Goal: Check status: Check status

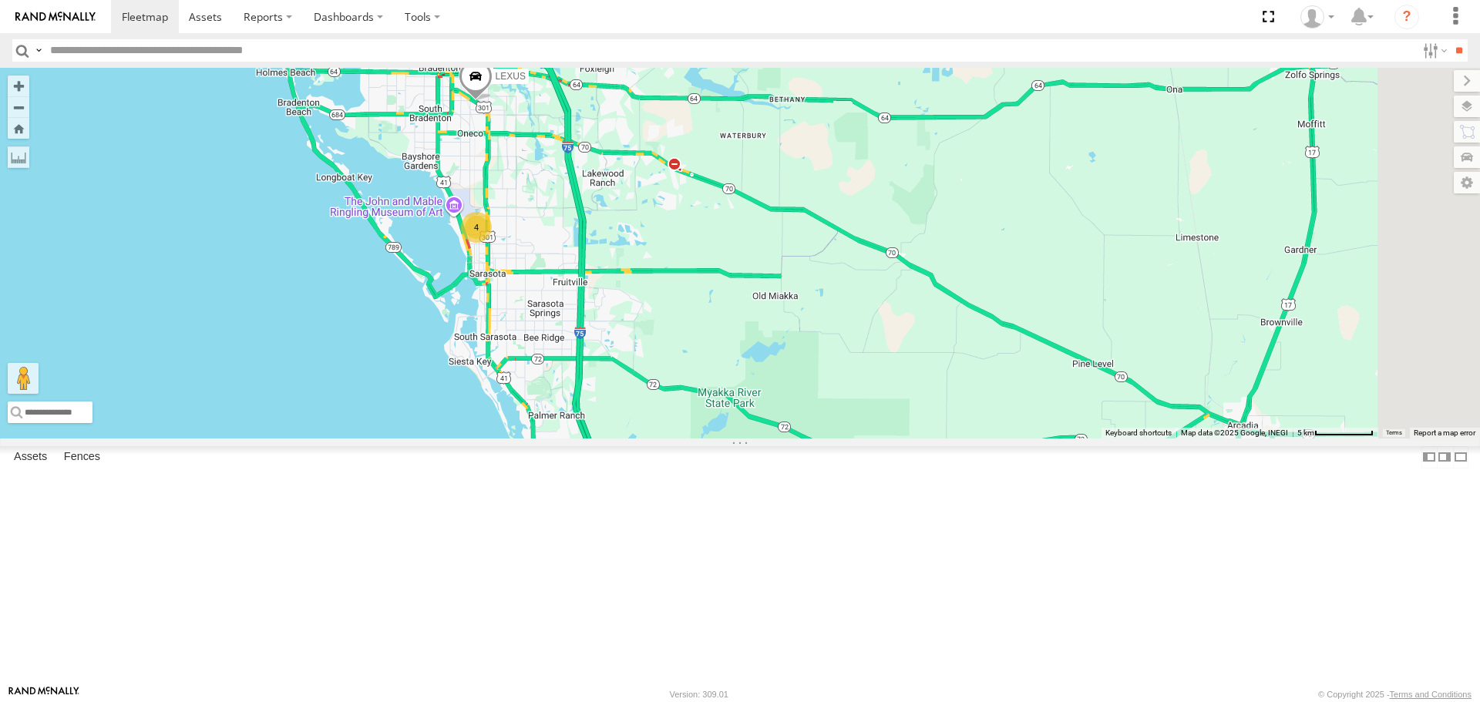
click at [492, 243] on div "4" at bounding box center [476, 227] width 31 height 31
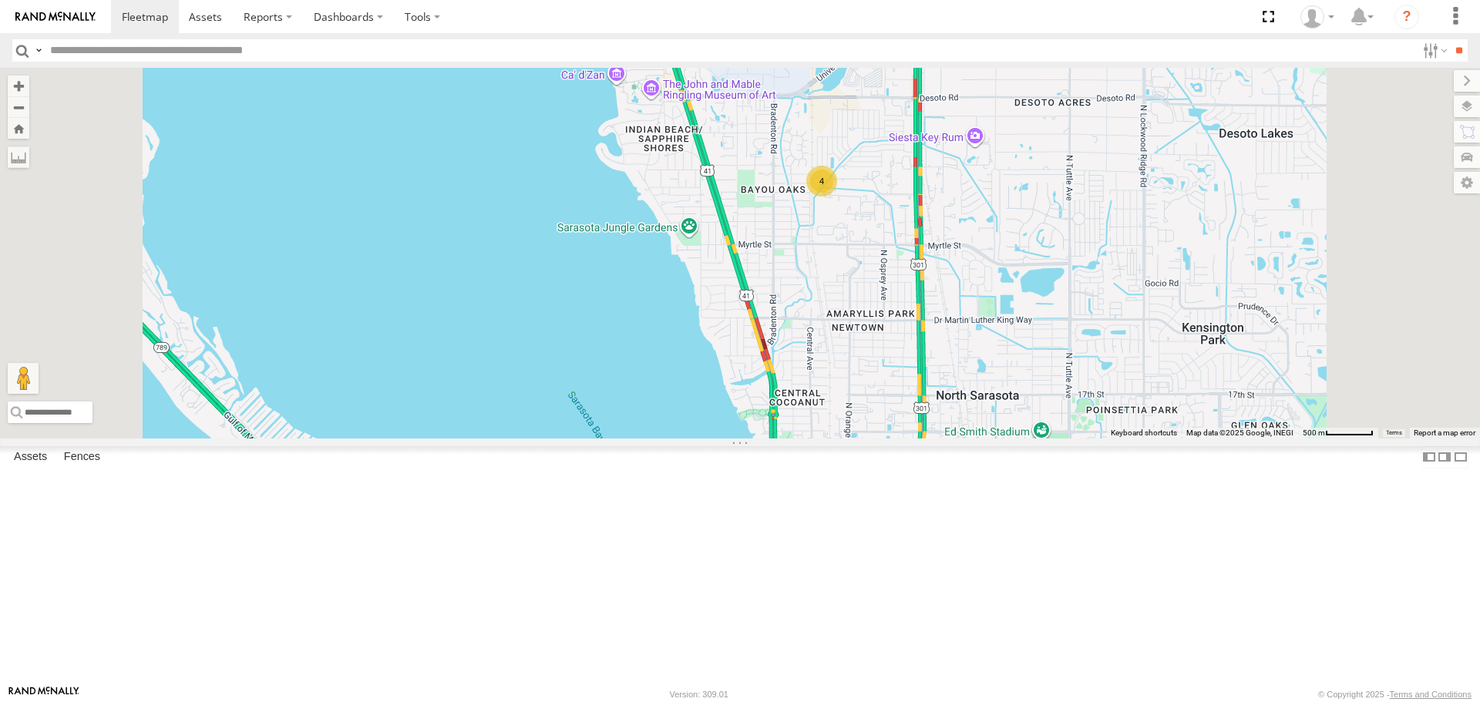
drag, startPoint x: 1073, startPoint y: 153, endPoint x: 1018, endPoint y: 313, distance: 169.7
click at [1022, 308] on div "4" at bounding box center [740, 253] width 1480 height 370
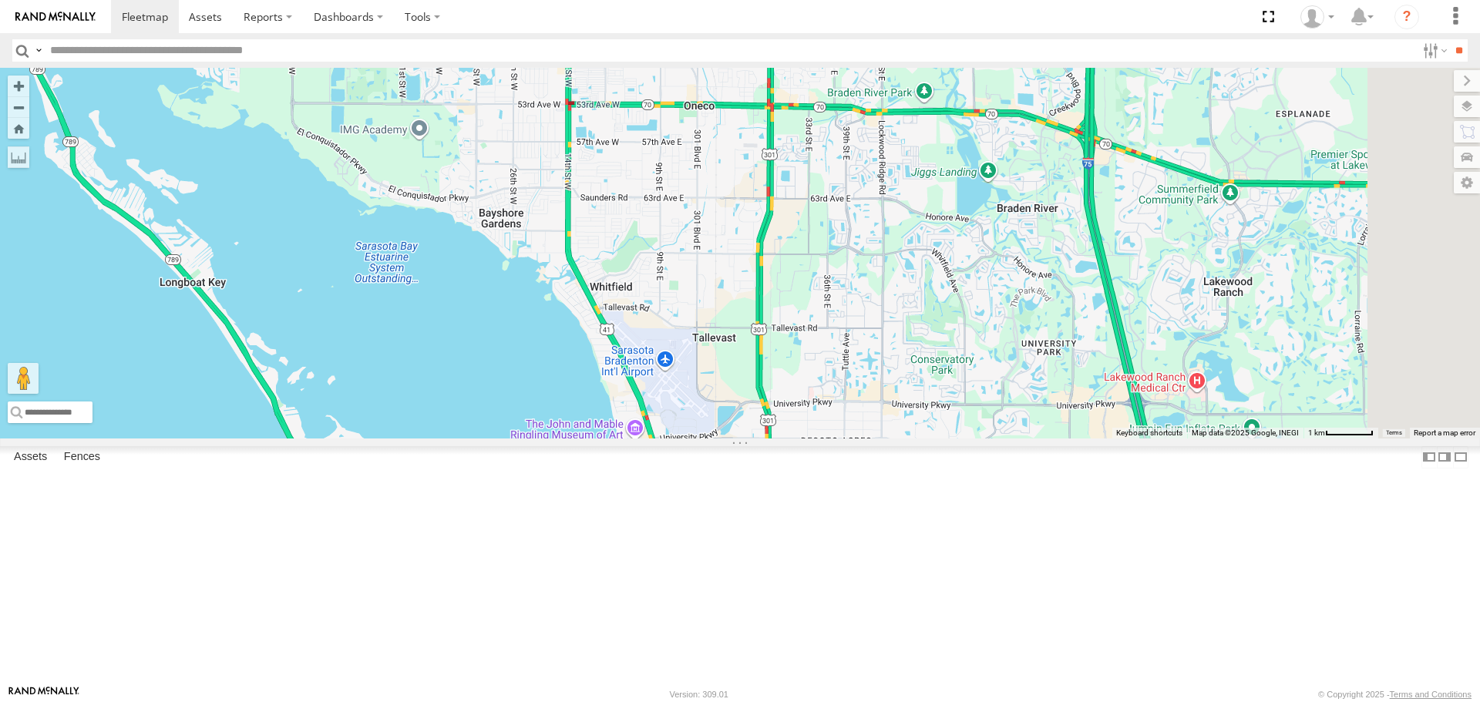
drag, startPoint x: 995, startPoint y: 348, endPoint x: 987, endPoint y: 368, distance: 22.5
click at [987, 368] on div "4 LEXUS" at bounding box center [740, 253] width 1480 height 370
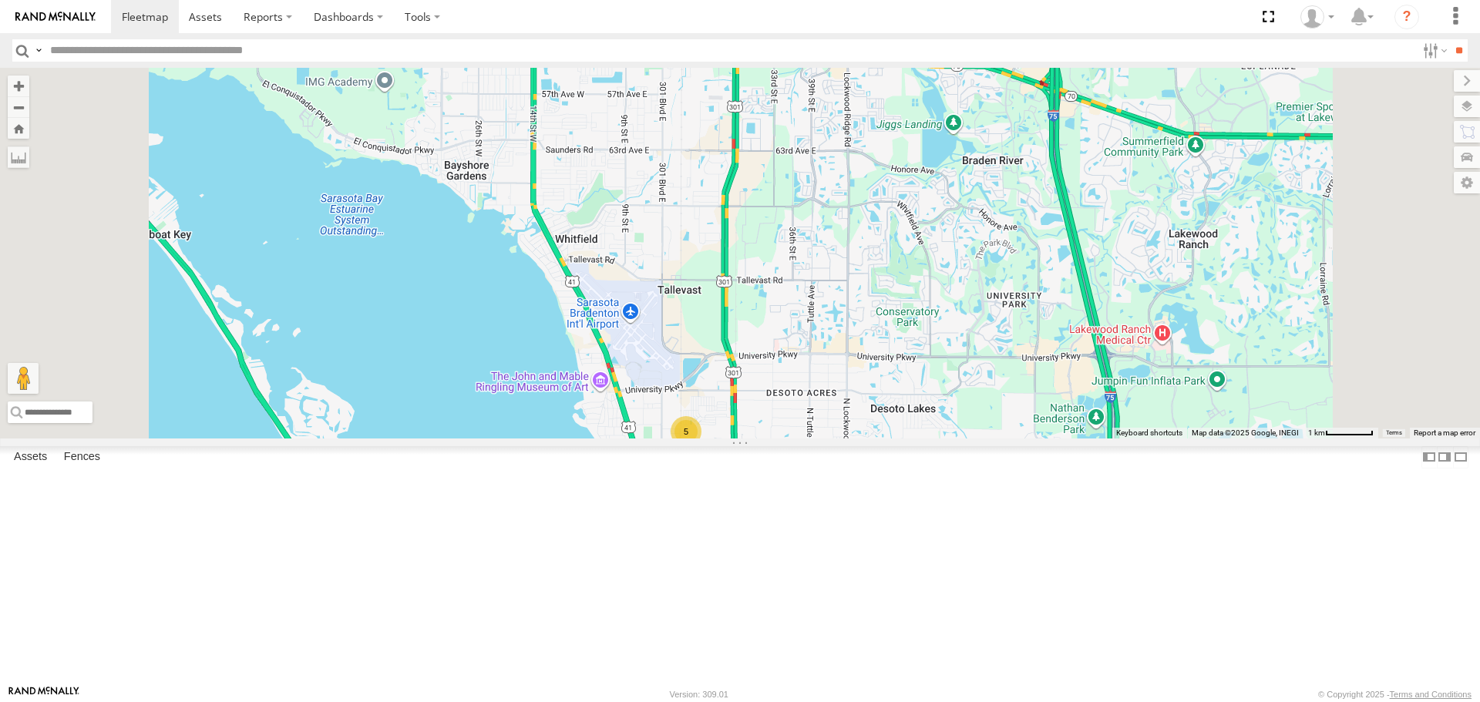
drag, startPoint x: 1001, startPoint y: 562, endPoint x: 964, endPoint y: 310, distance: 254.8
click at [966, 313] on div "5" at bounding box center [740, 253] width 1480 height 370
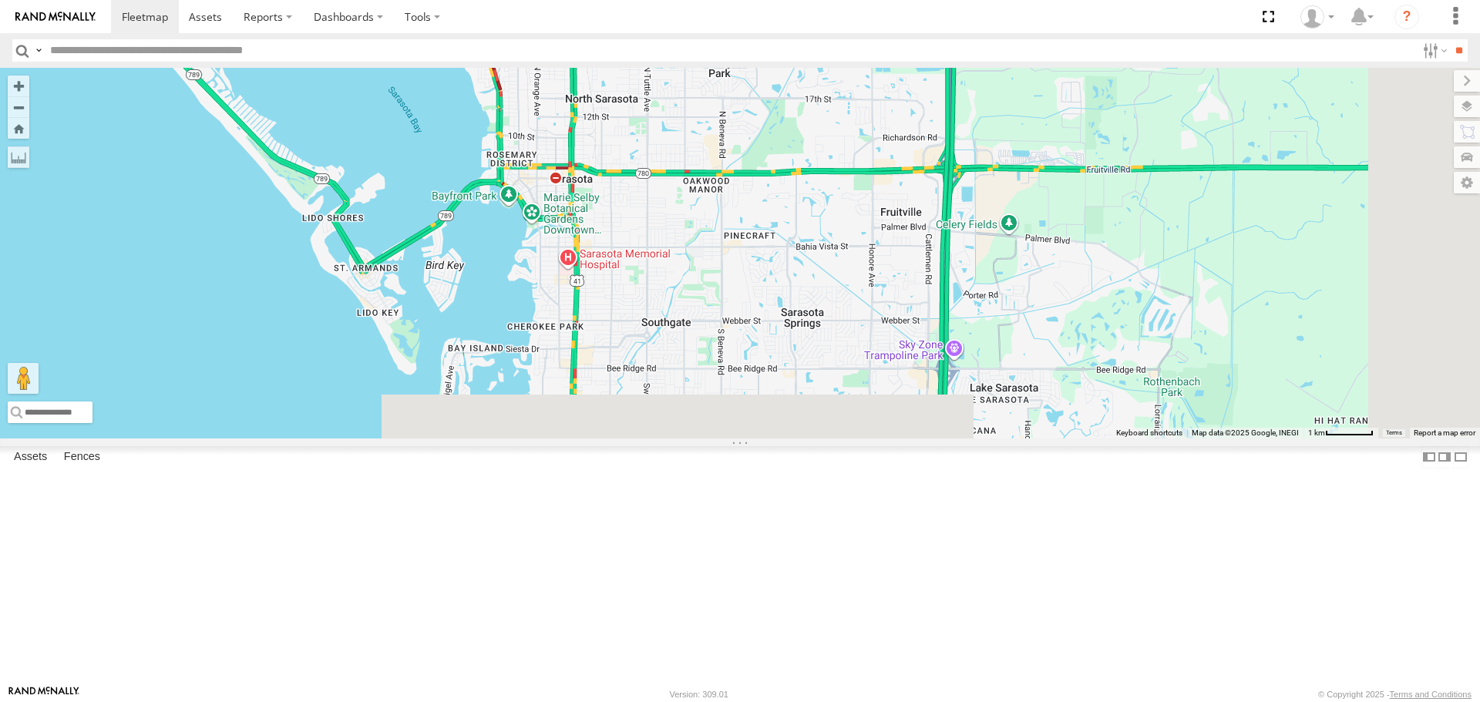
drag, startPoint x: 940, startPoint y: 505, endPoint x: 777, endPoint y: 269, distance: 287.0
click at [780, 274] on div "5" at bounding box center [740, 253] width 1480 height 370
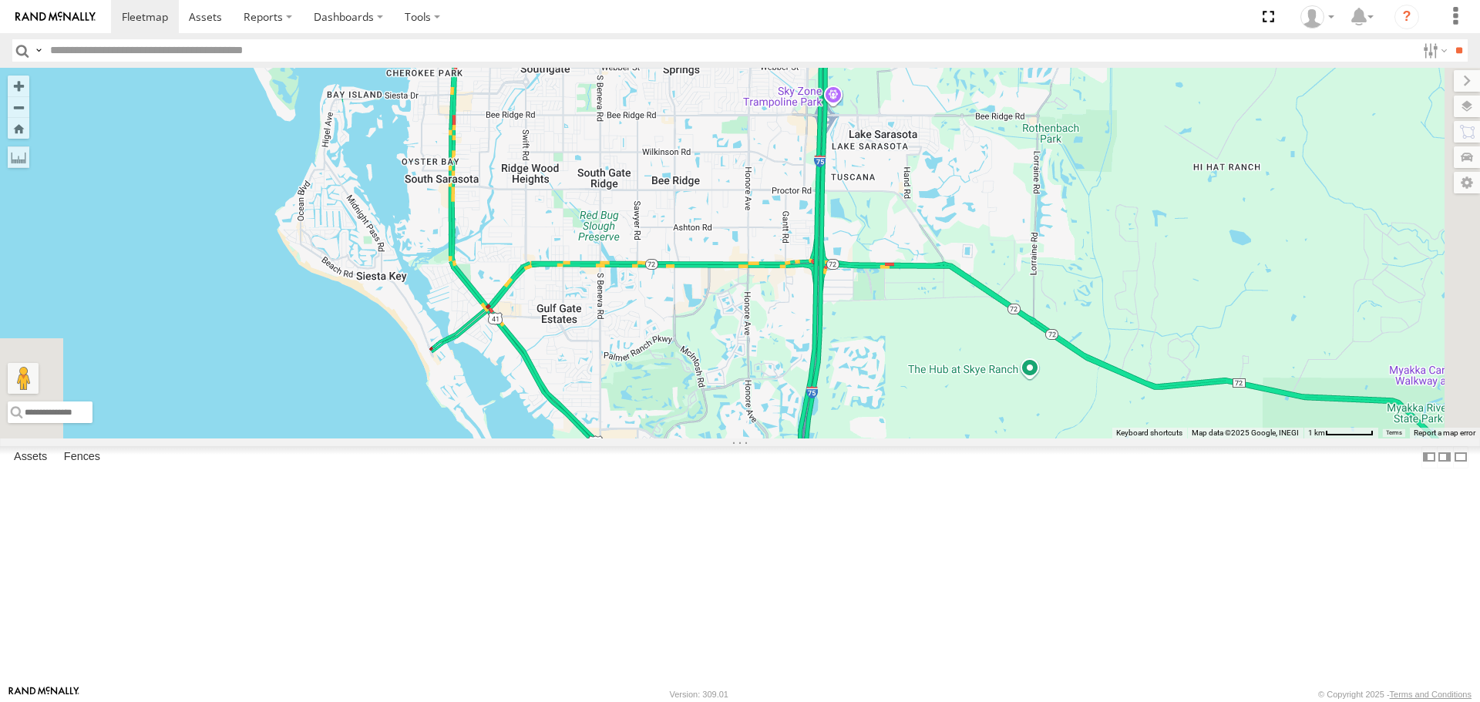
drag, startPoint x: 800, startPoint y: 506, endPoint x: 736, endPoint y: 331, distance: 186.3
click at [745, 346] on div "5" at bounding box center [740, 253] width 1480 height 370
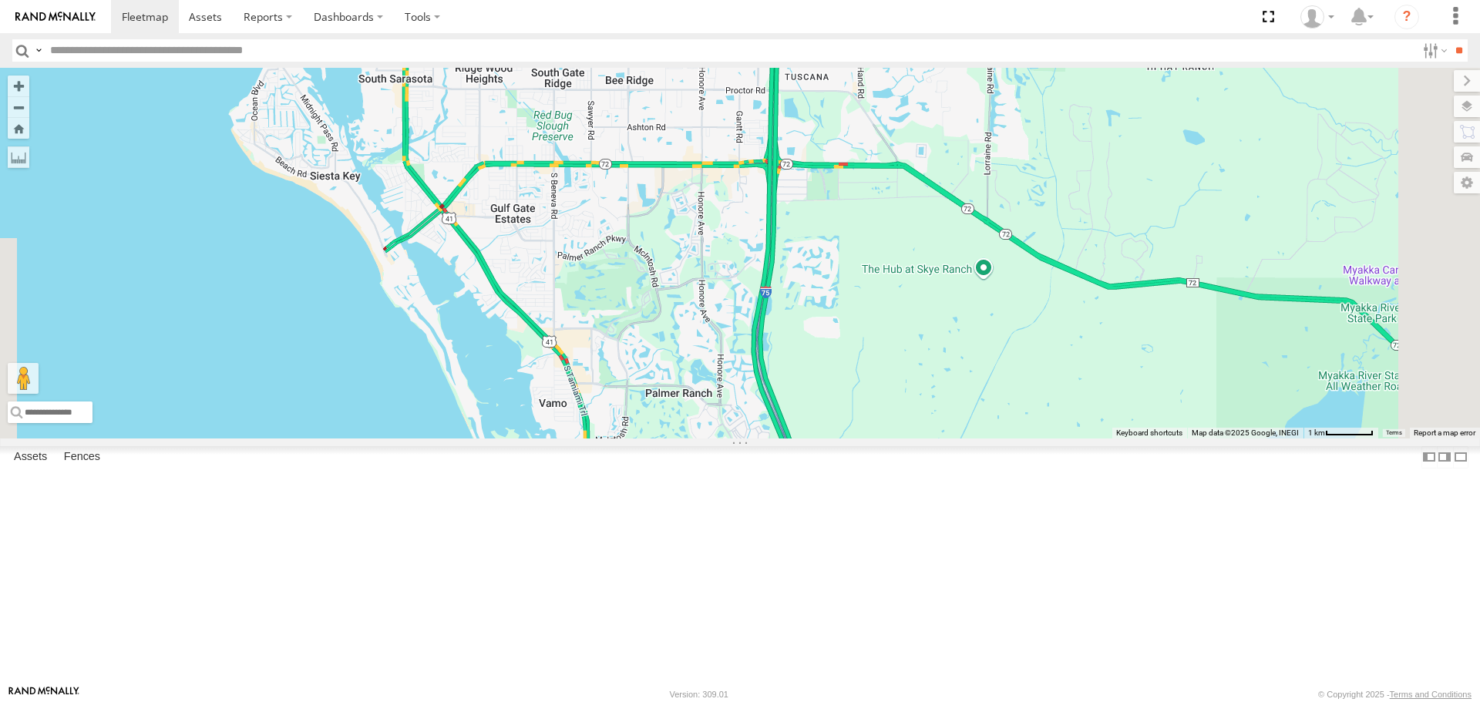
drag, startPoint x: 787, startPoint y: 506, endPoint x: 746, endPoint y: 348, distance: 162.5
click at [748, 354] on div "5" at bounding box center [740, 253] width 1480 height 370
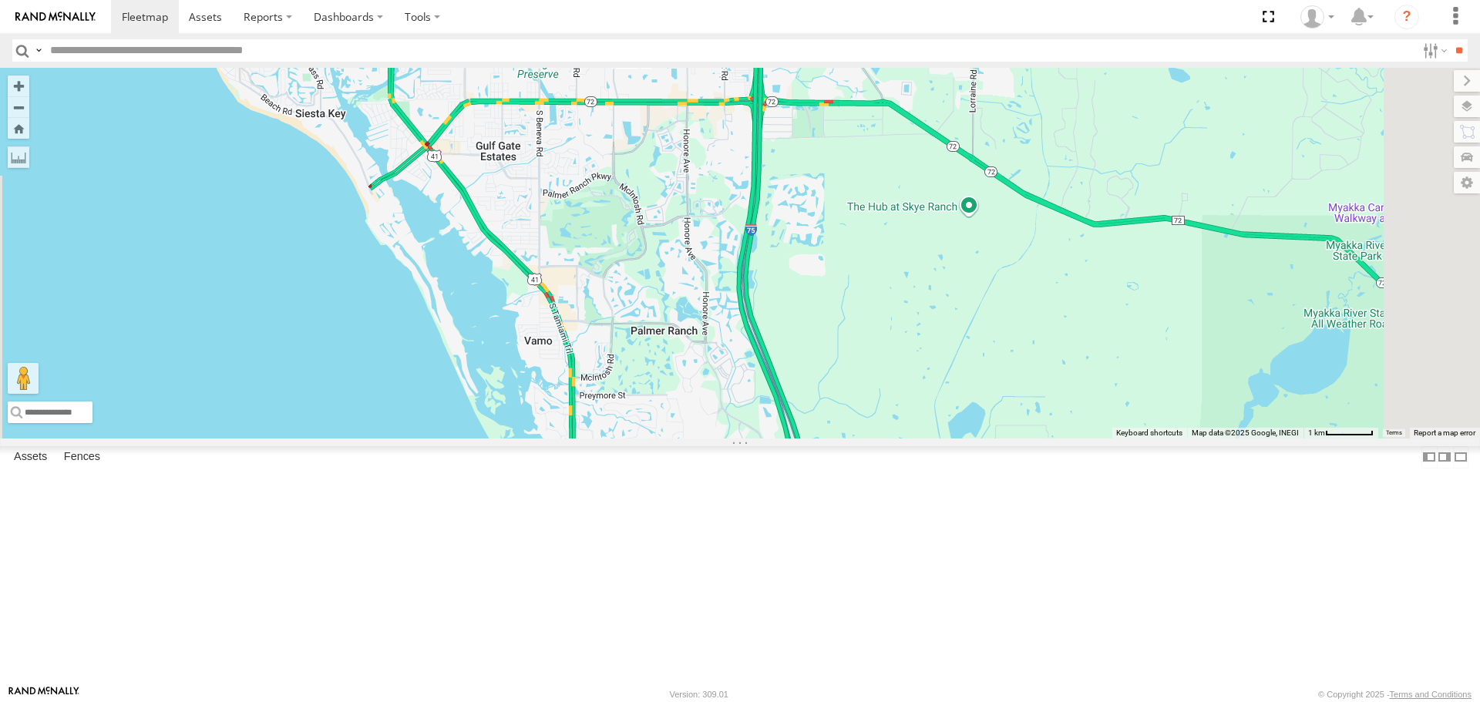
drag, startPoint x: 722, startPoint y: 313, endPoint x: 815, endPoint y: 607, distance: 308.6
click at [815, 438] on div "5" at bounding box center [740, 253] width 1480 height 370
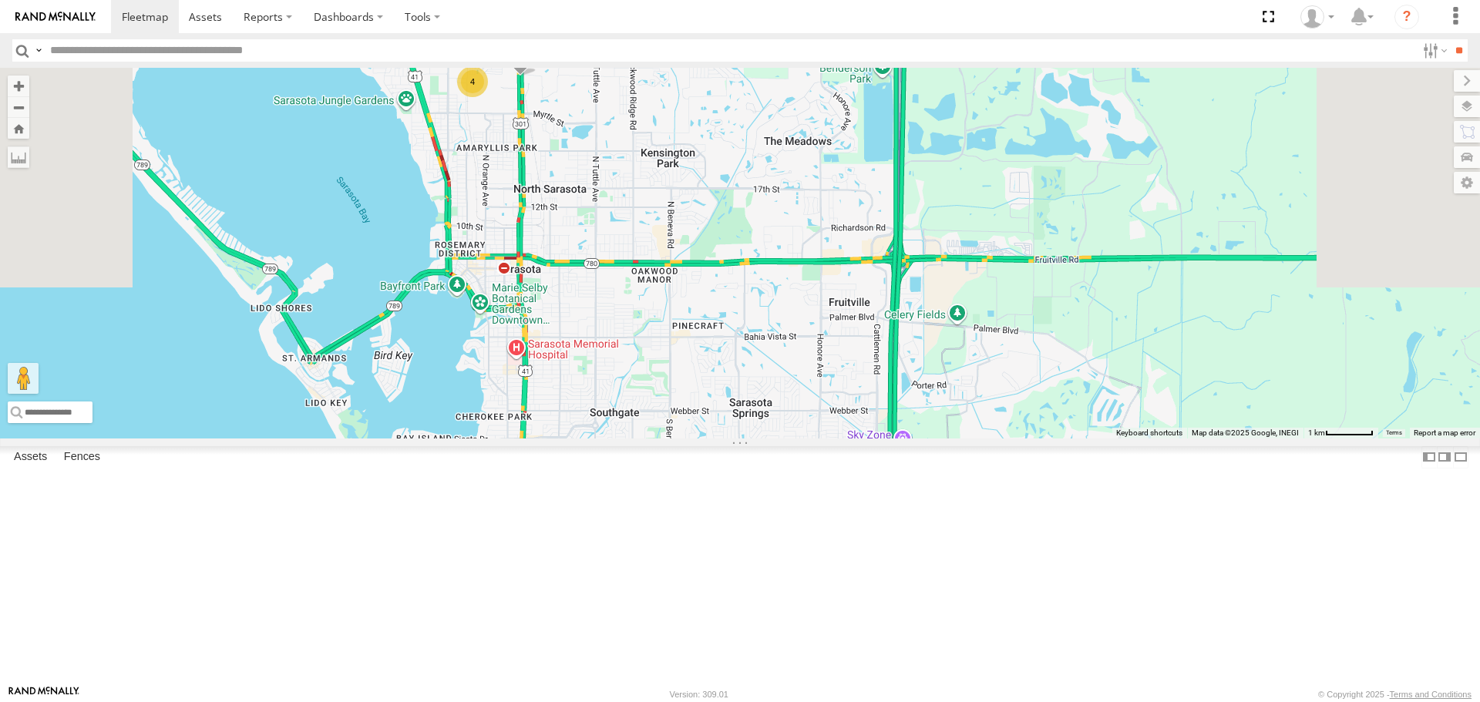
drag, startPoint x: 753, startPoint y: 328, endPoint x: 758, endPoint y: 534, distance: 205.9
click at [758, 438] on div "LEXUS 4" at bounding box center [740, 253] width 1480 height 370
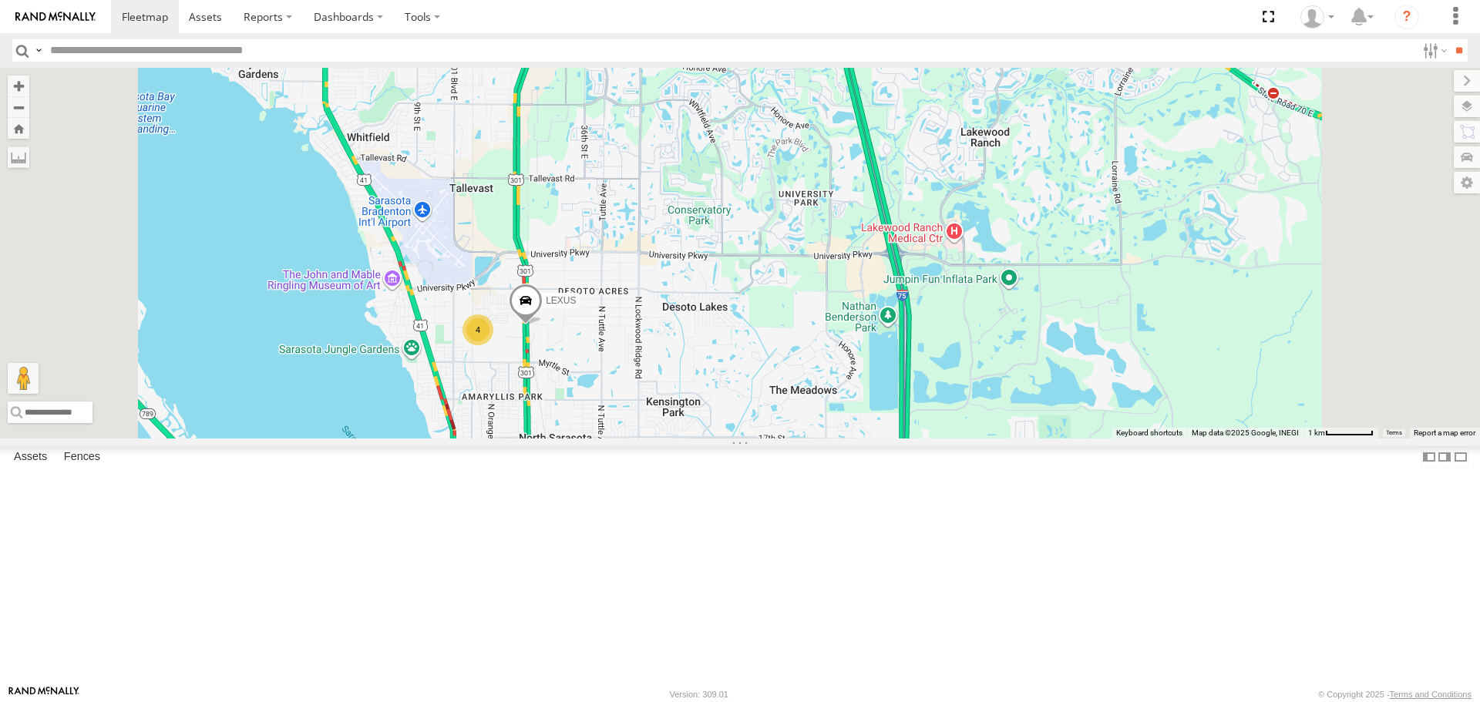
click at [0, 0] on link at bounding box center [0, 0] width 0 height 0
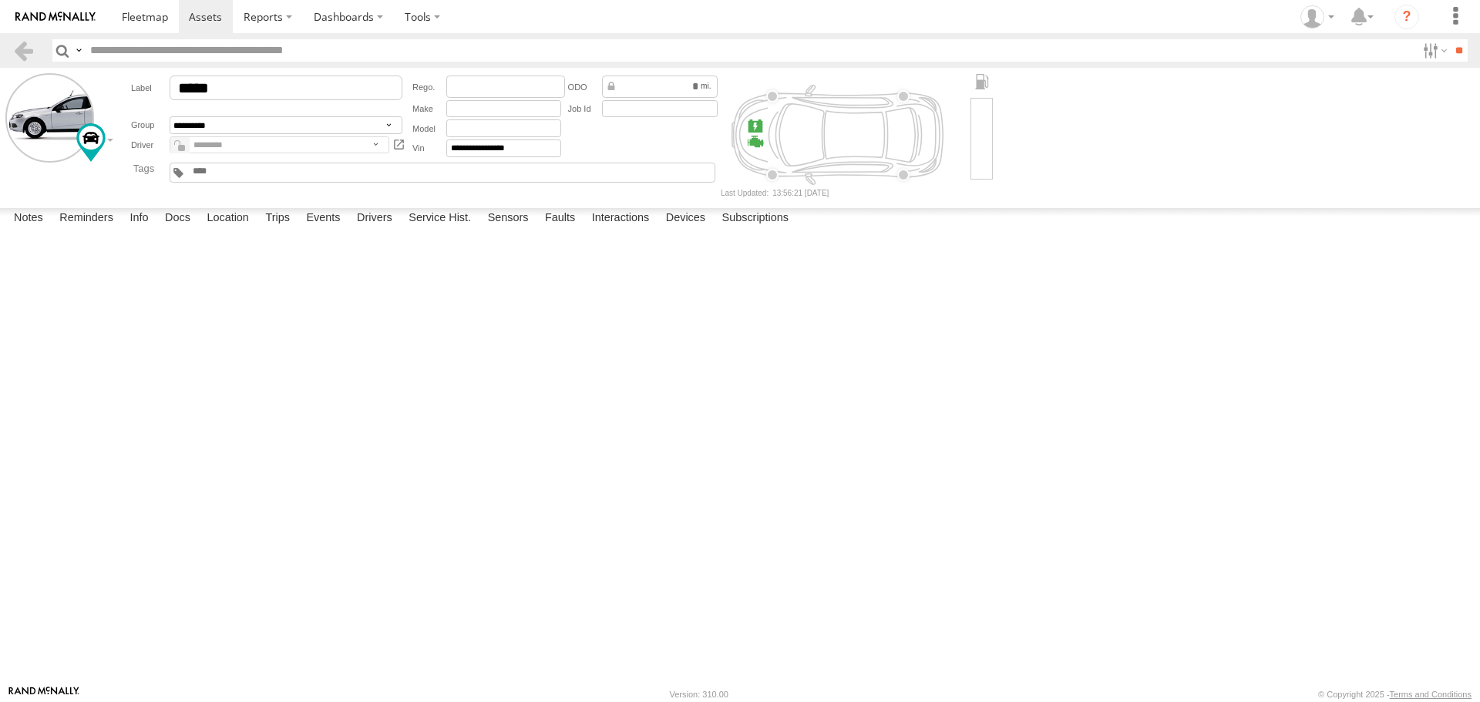
click at [0, 0] on label at bounding box center [0, 0] width 0 height 0
click at [0, 0] on button "Proceed" at bounding box center [0, 0] width 0 height 0
click at [206, 28] on link at bounding box center [206, 16] width 55 height 33
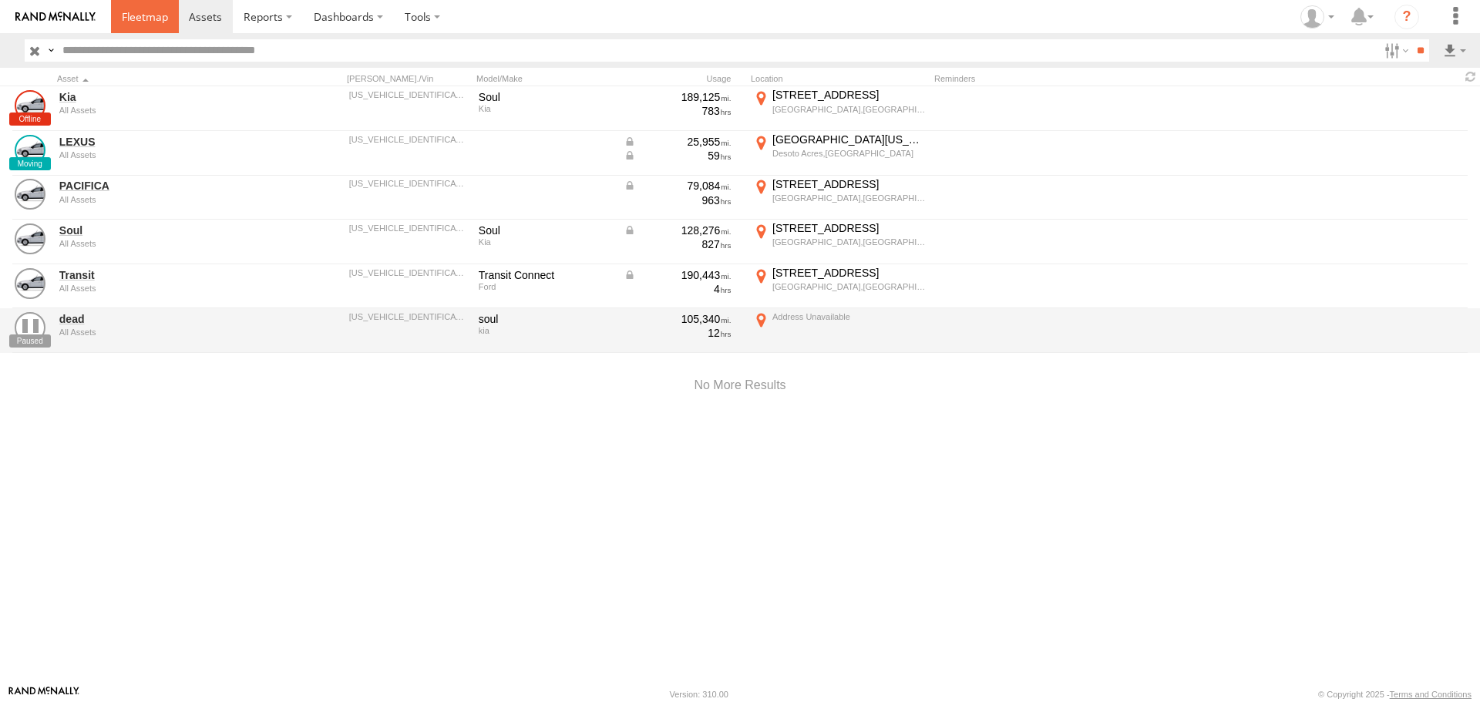
click at [127, 19] on span at bounding box center [145, 16] width 46 height 15
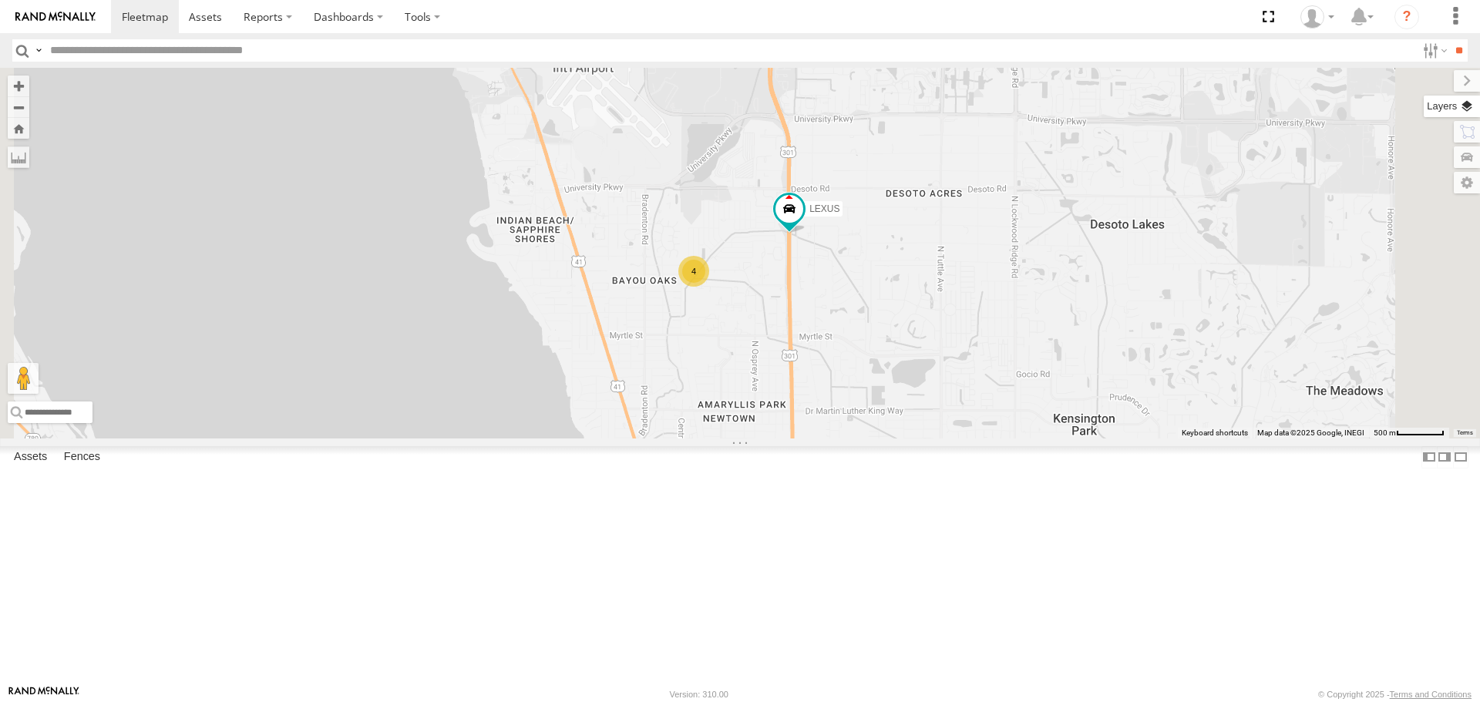
click at [1463, 107] on label at bounding box center [1452, 107] width 56 height 22
click at [0, 0] on span "Basemaps" at bounding box center [0, 0] width 0 height 0
click at [0, 0] on span "Roadmap" at bounding box center [0, 0] width 0 height 0
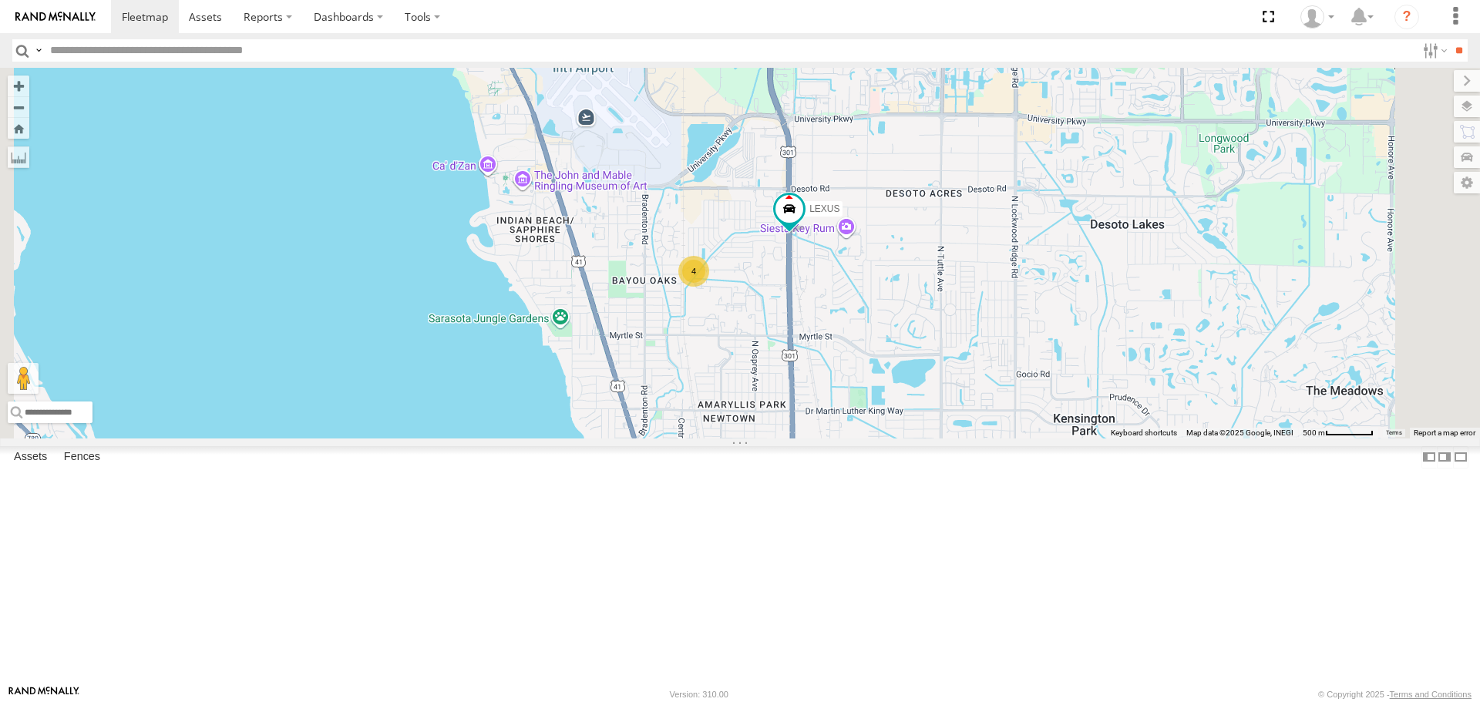
click at [0, 0] on span "Overlays" at bounding box center [0, 0] width 0 height 0
click at [0, 0] on span "Traffic" at bounding box center [0, 0] width 0 height 0
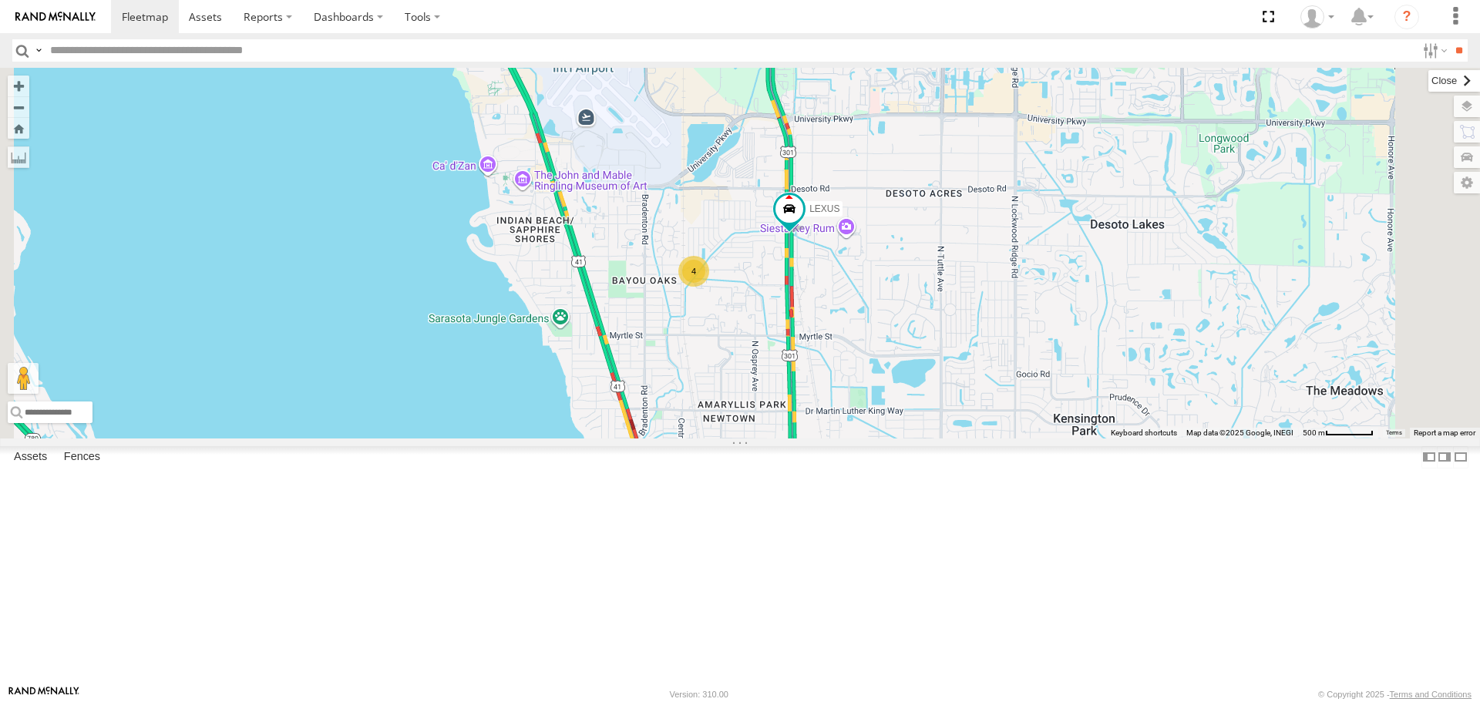
click at [1428, 83] on label at bounding box center [1454, 81] width 52 height 22
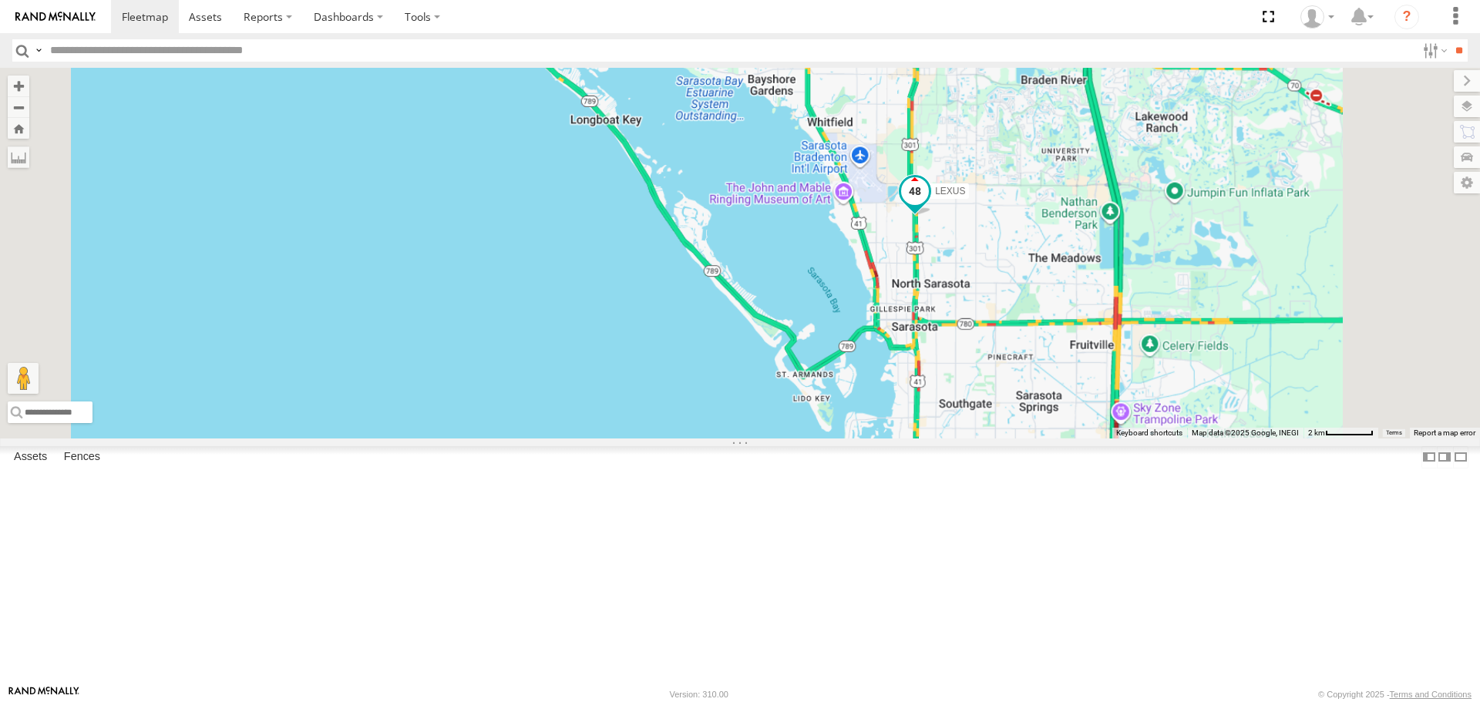
drag, startPoint x: 1224, startPoint y: 237, endPoint x: 907, endPoint y: 500, distance: 411.7
click at [907, 438] on div "LEXUS" at bounding box center [740, 253] width 1480 height 370
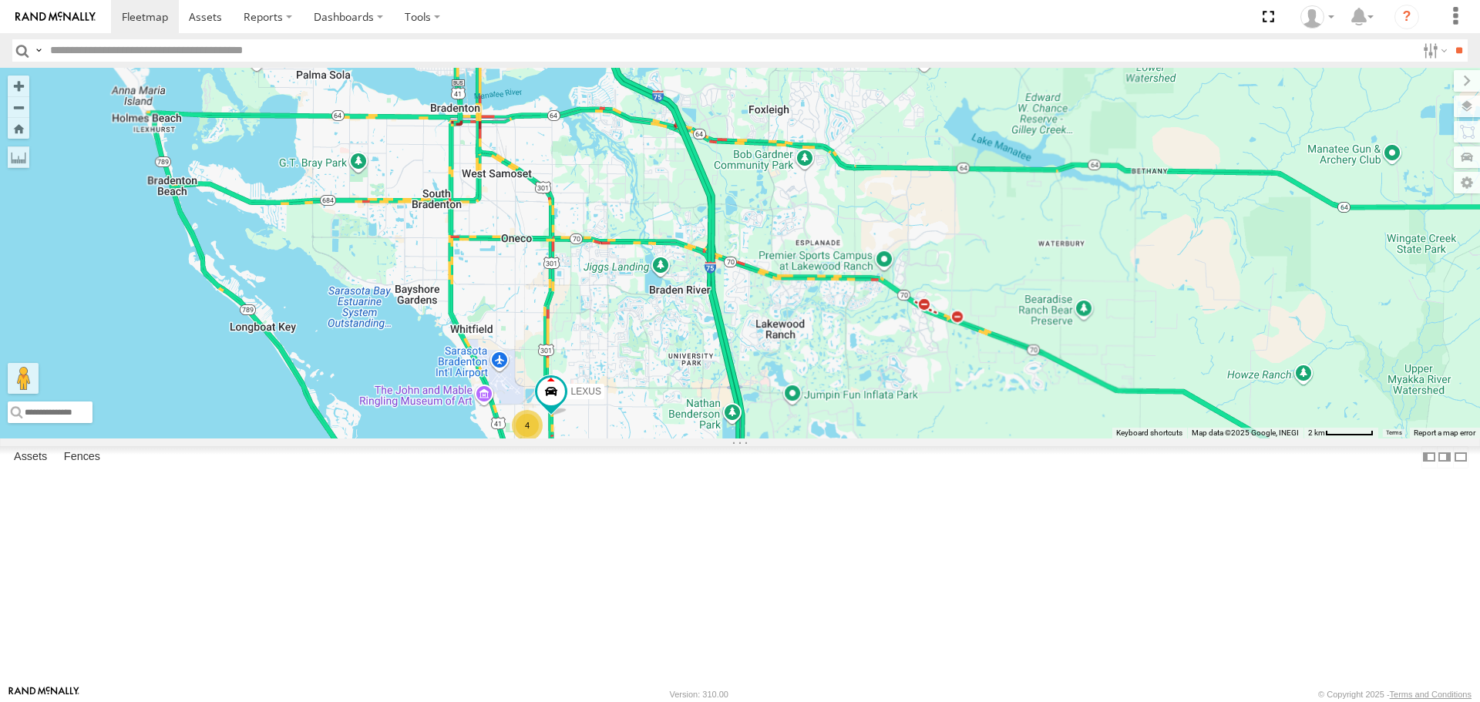
drag, startPoint x: 940, startPoint y: 430, endPoint x: 1078, endPoint y: 268, distance: 213.2
click at [1078, 268] on div "LEXUS 4" at bounding box center [740, 253] width 1480 height 370
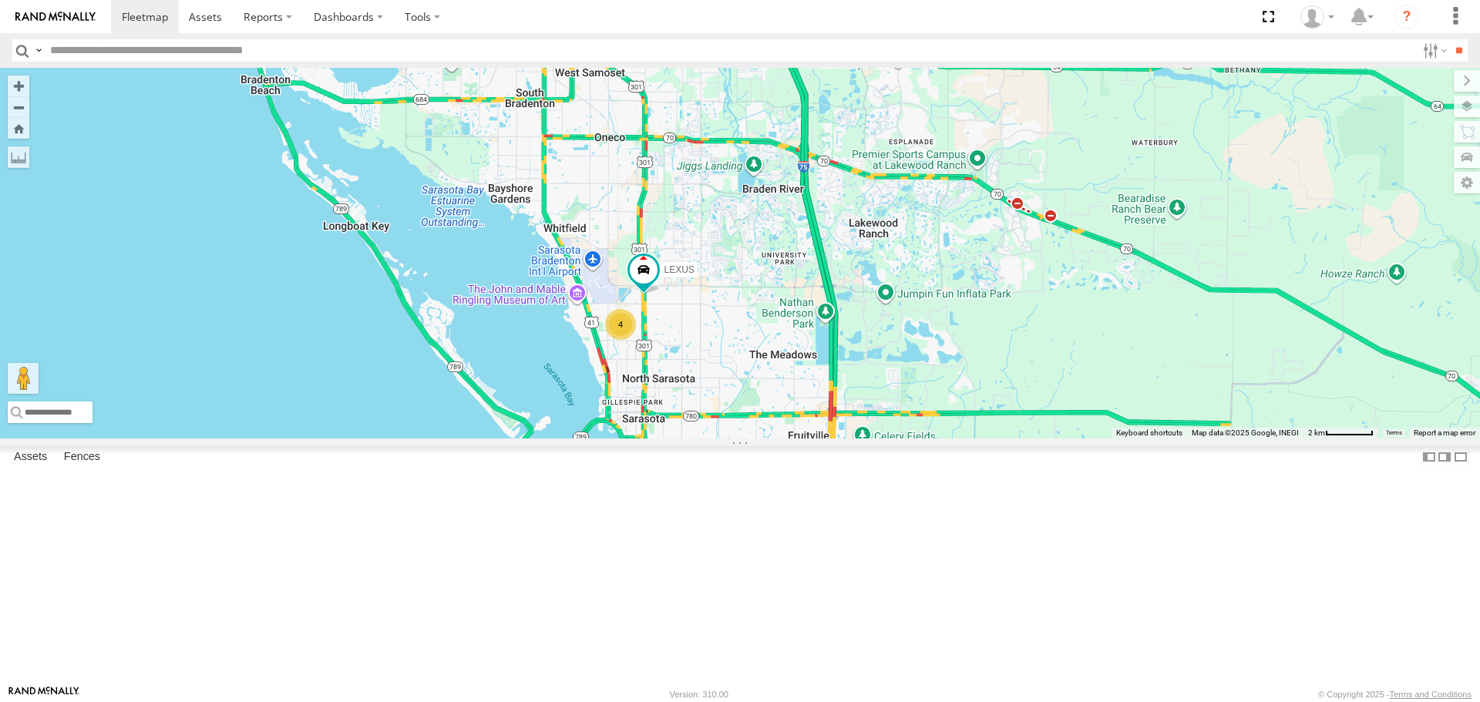
click at [636, 340] on div "4" at bounding box center [620, 324] width 31 height 31
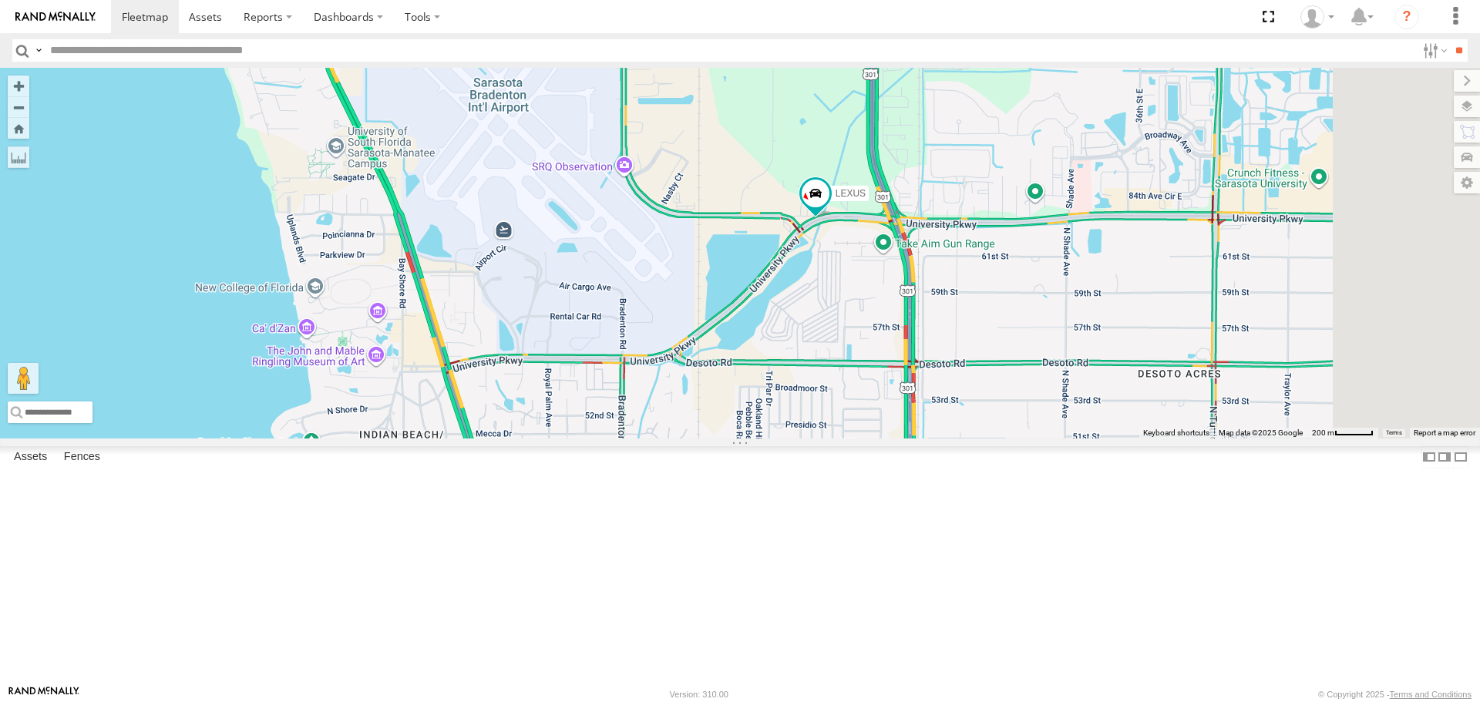
drag, startPoint x: 1028, startPoint y: 313, endPoint x: 942, endPoint y: 592, distance: 292.1
click at [942, 438] on div "LEXUS 4" at bounding box center [740, 253] width 1480 height 370
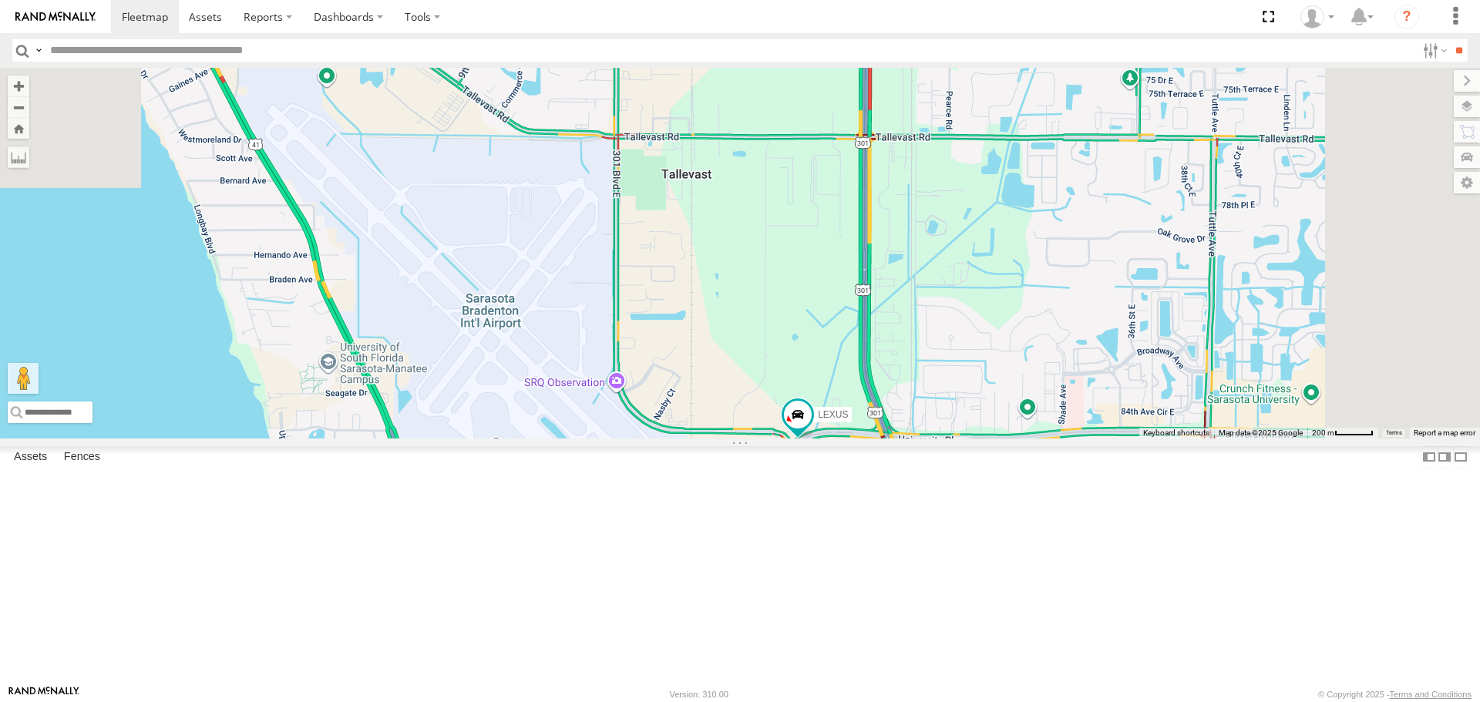
drag, startPoint x: 903, startPoint y: 89, endPoint x: 879, endPoint y: 393, distance: 305.4
click at [879, 393] on div "LEXUS 4" at bounding box center [740, 253] width 1480 height 370
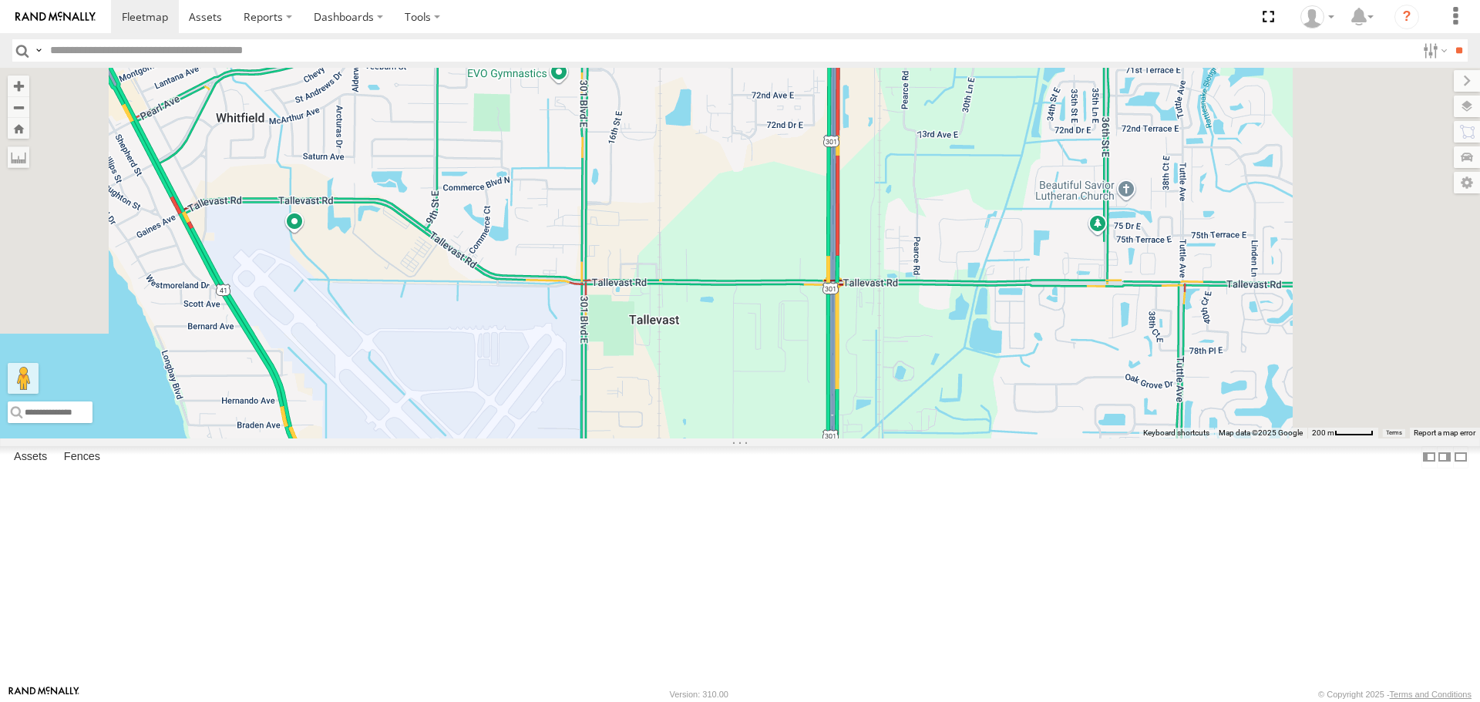
drag, startPoint x: 846, startPoint y: 207, endPoint x: 846, endPoint y: 354, distance: 146.5
click at [846, 351] on div "LEXUS 4" at bounding box center [740, 253] width 1480 height 370
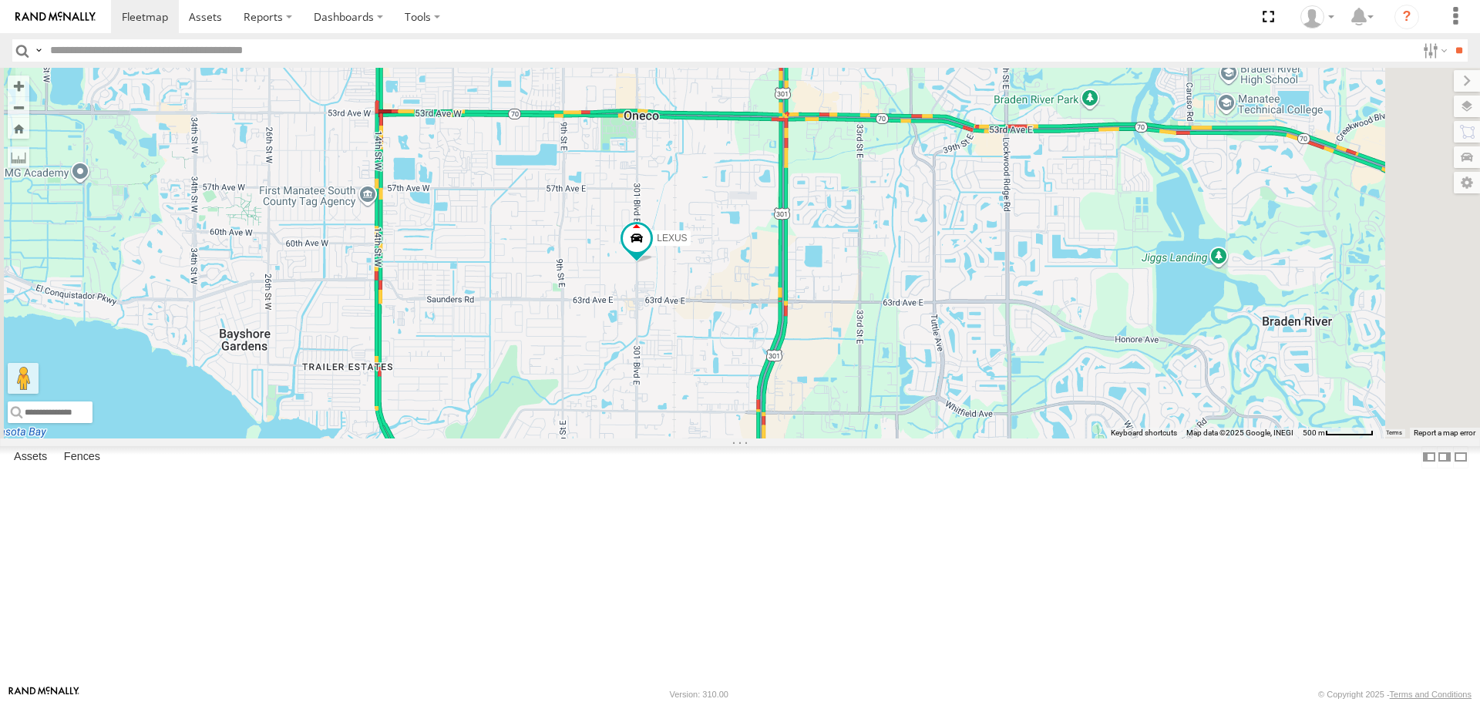
drag, startPoint x: 770, startPoint y: 346, endPoint x: 782, endPoint y: 412, distance: 67.4
click at [782, 412] on div "LEXUS" at bounding box center [740, 253] width 1480 height 370
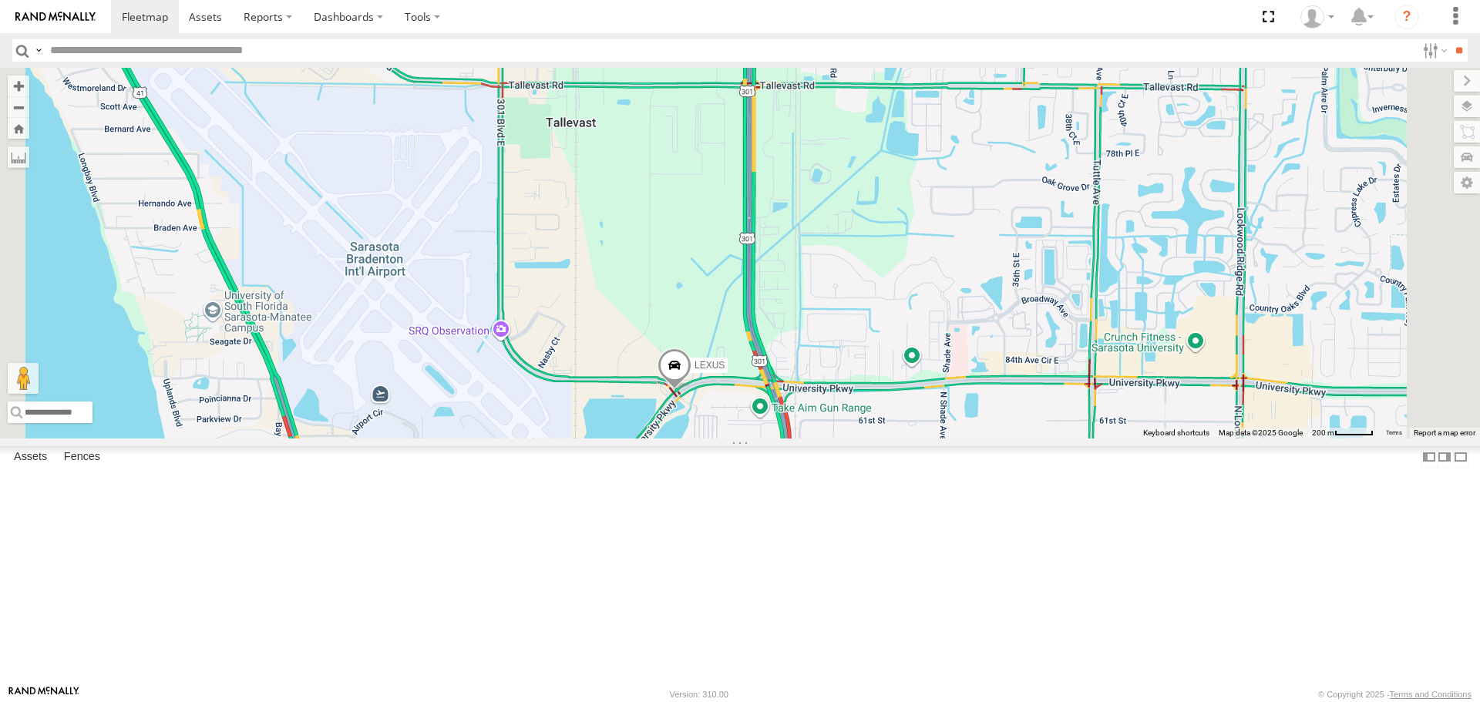
drag, startPoint x: 905, startPoint y: 649, endPoint x: 863, endPoint y: 488, distance: 166.4
click at [863, 438] on div "LEXUS" at bounding box center [740, 253] width 1480 height 370
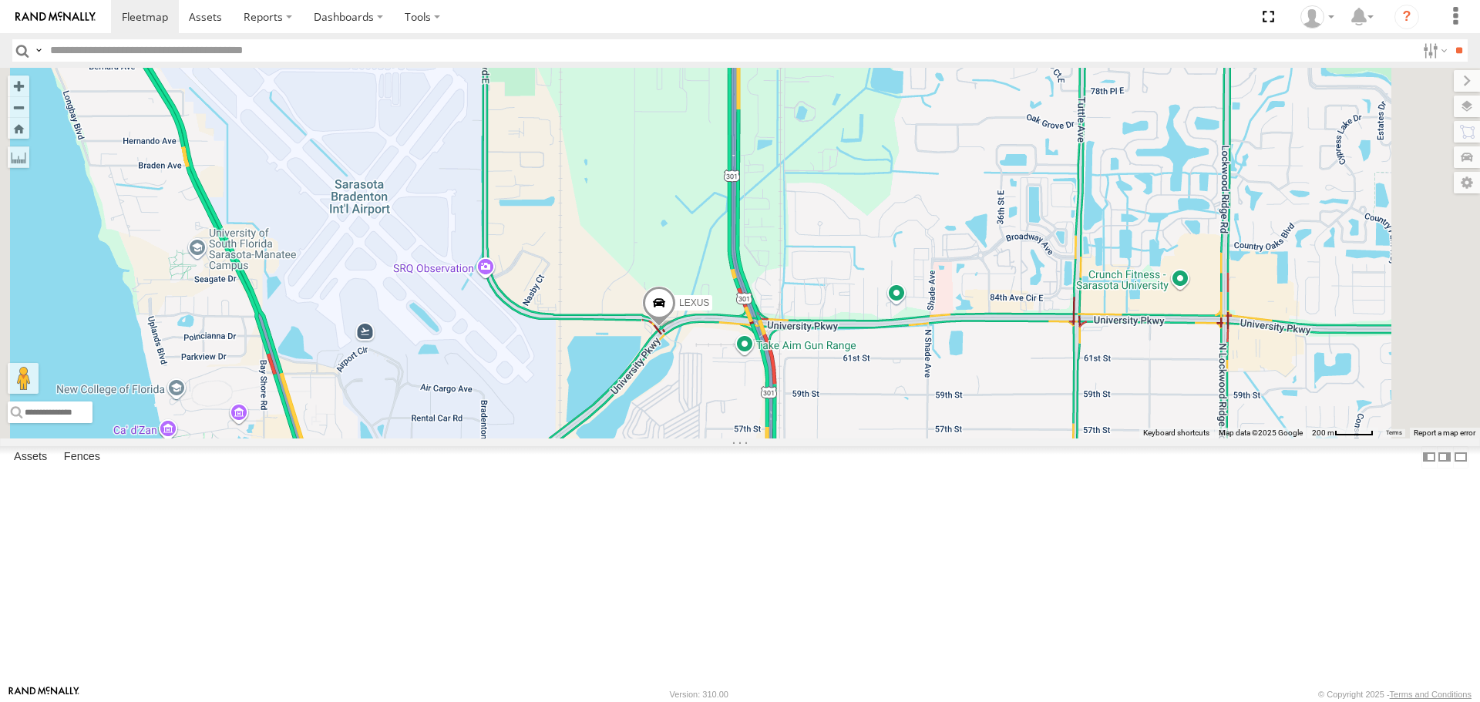
click at [676, 328] on span at bounding box center [659, 308] width 34 height 42
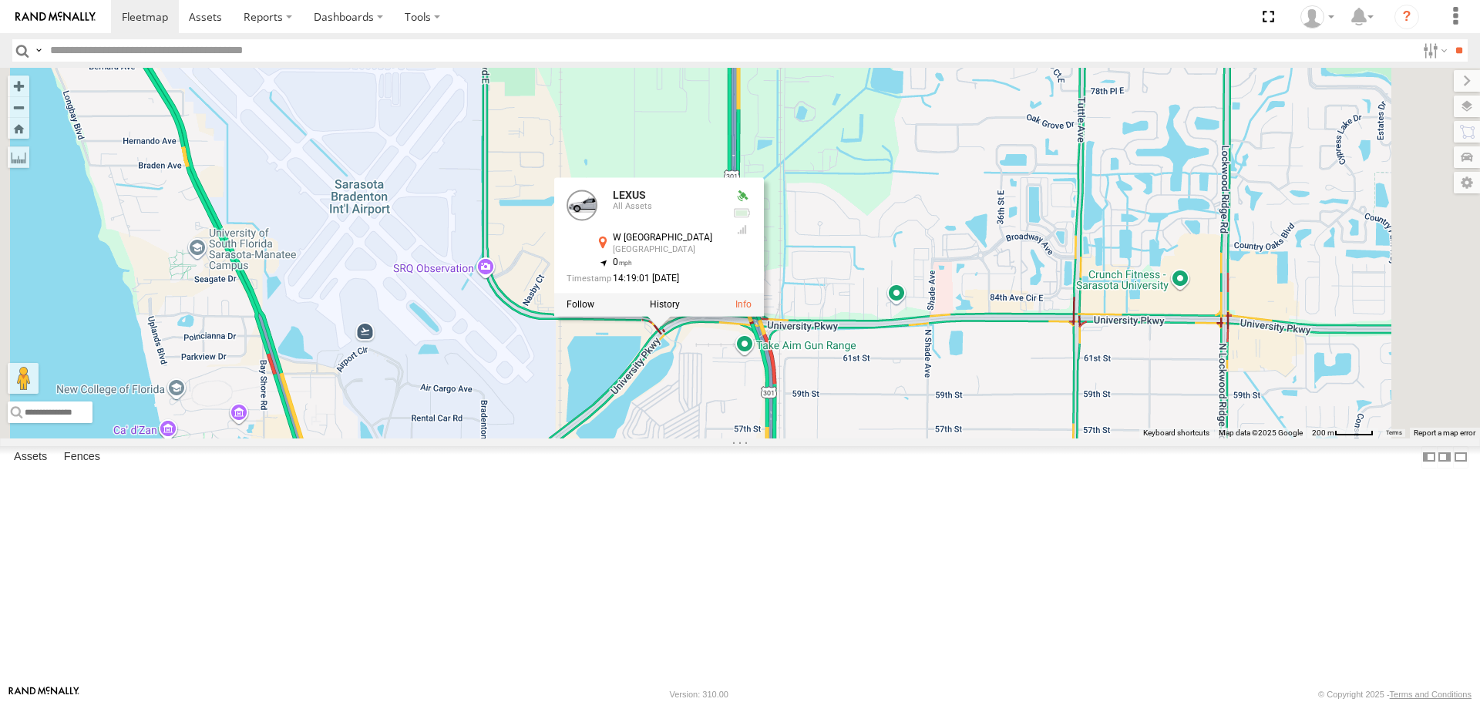
click at [817, 220] on div "LEXUS LEXUS All Assets W University Pkwy Sarasota 27.38848 , -82.53711 0 14:19:…" at bounding box center [740, 253] width 1480 height 370
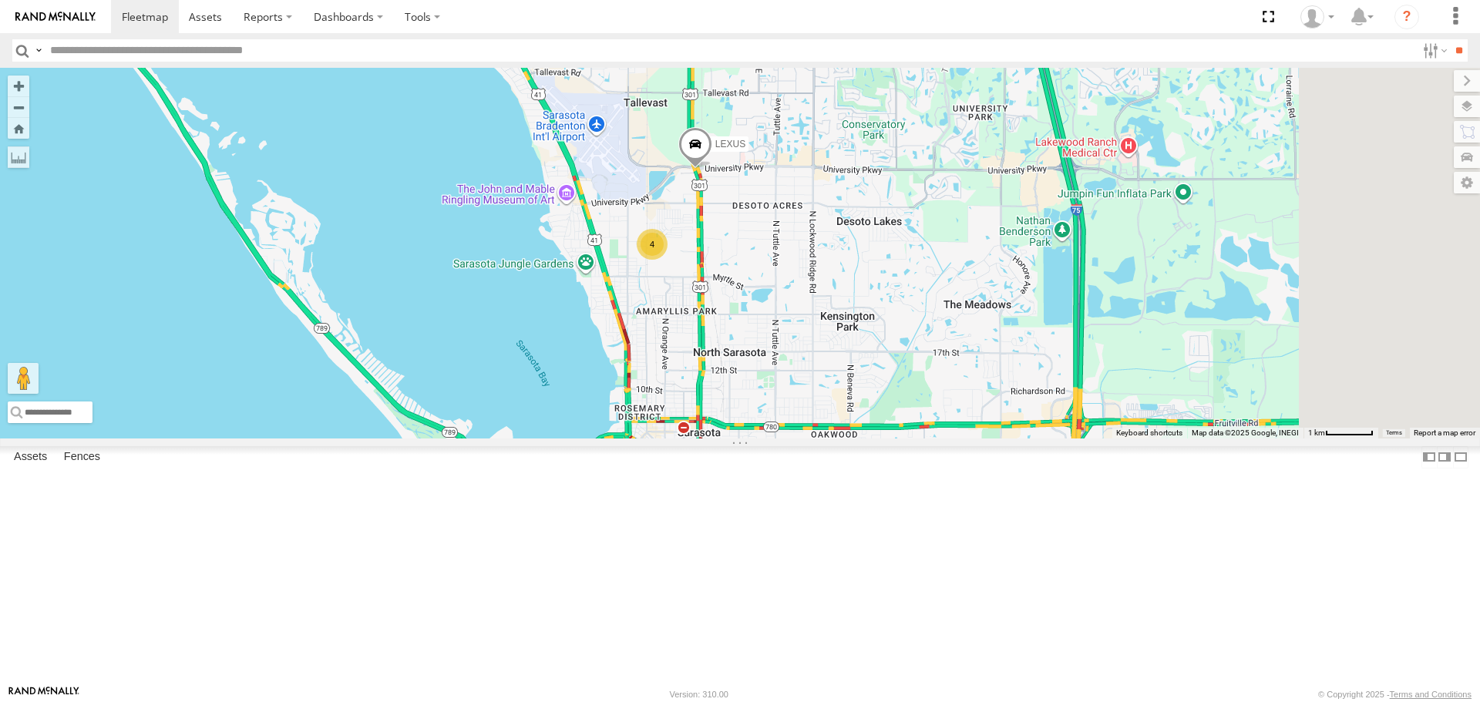
drag, startPoint x: 972, startPoint y: 551, endPoint x: 879, endPoint y: 407, distance: 171.7
click at [879, 407] on div "LEXUS 4" at bounding box center [740, 253] width 1480 height 370
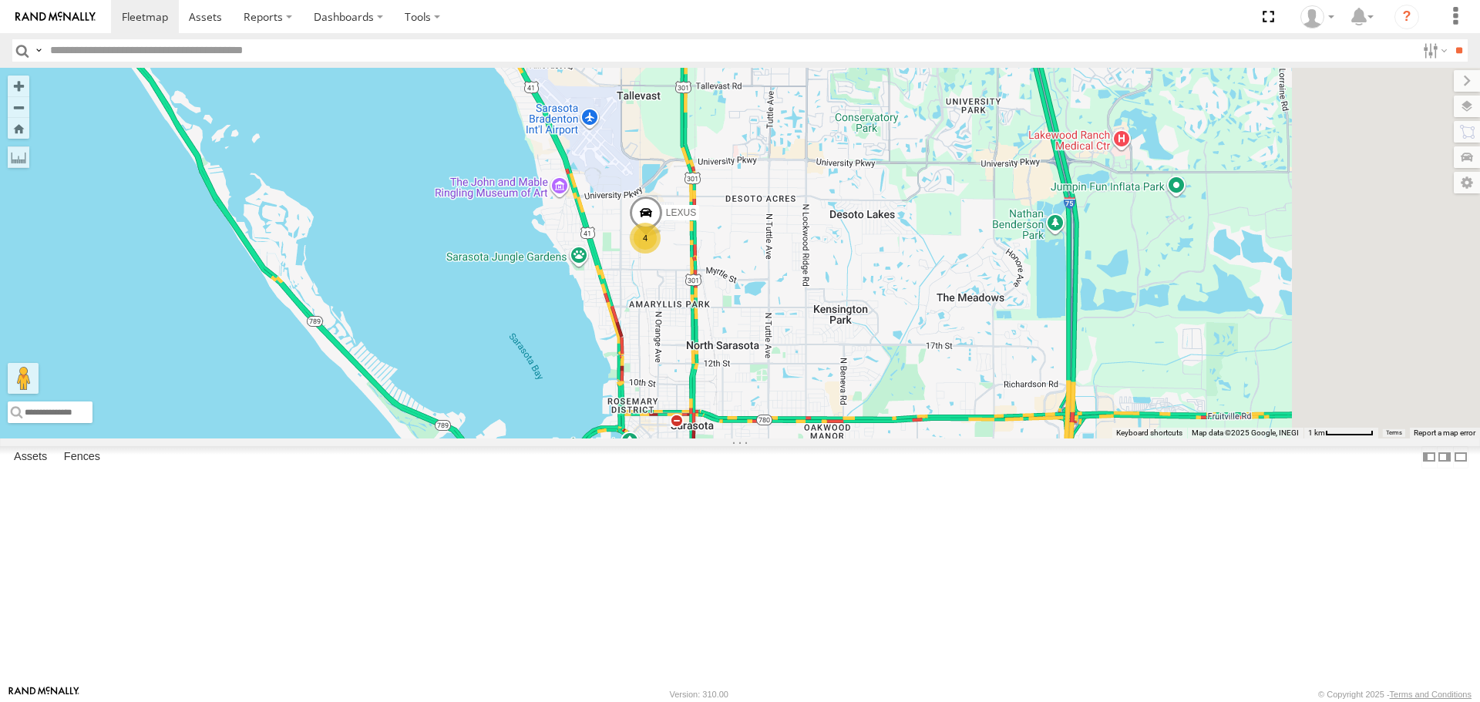
click at [661, 254] on div "4" at bounding box center [645, 238] width 31 height 31
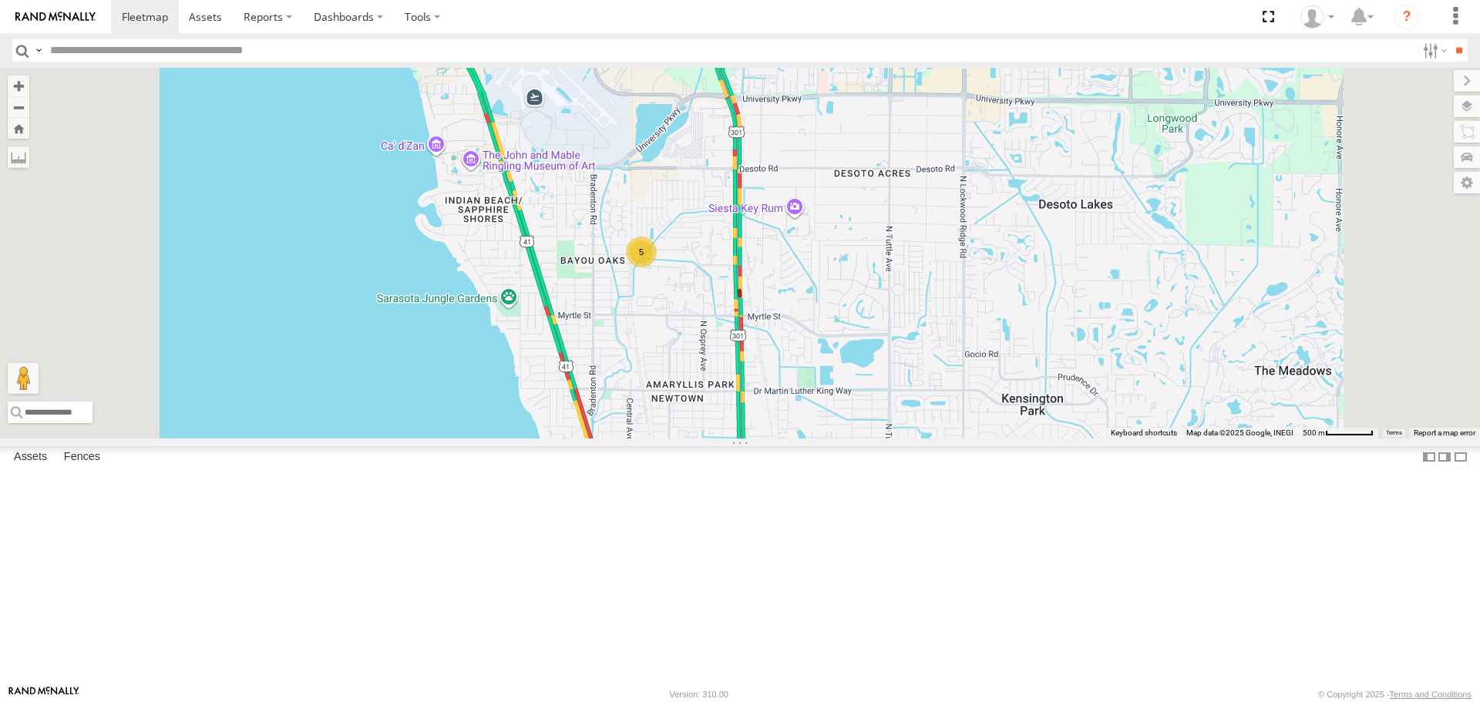
click at [657, 267] on div "5" at bounding box center [641, 252] width 31 height 31
click at [658, 267] on div "5" at bounding box center [642, 252] width 31 height 31
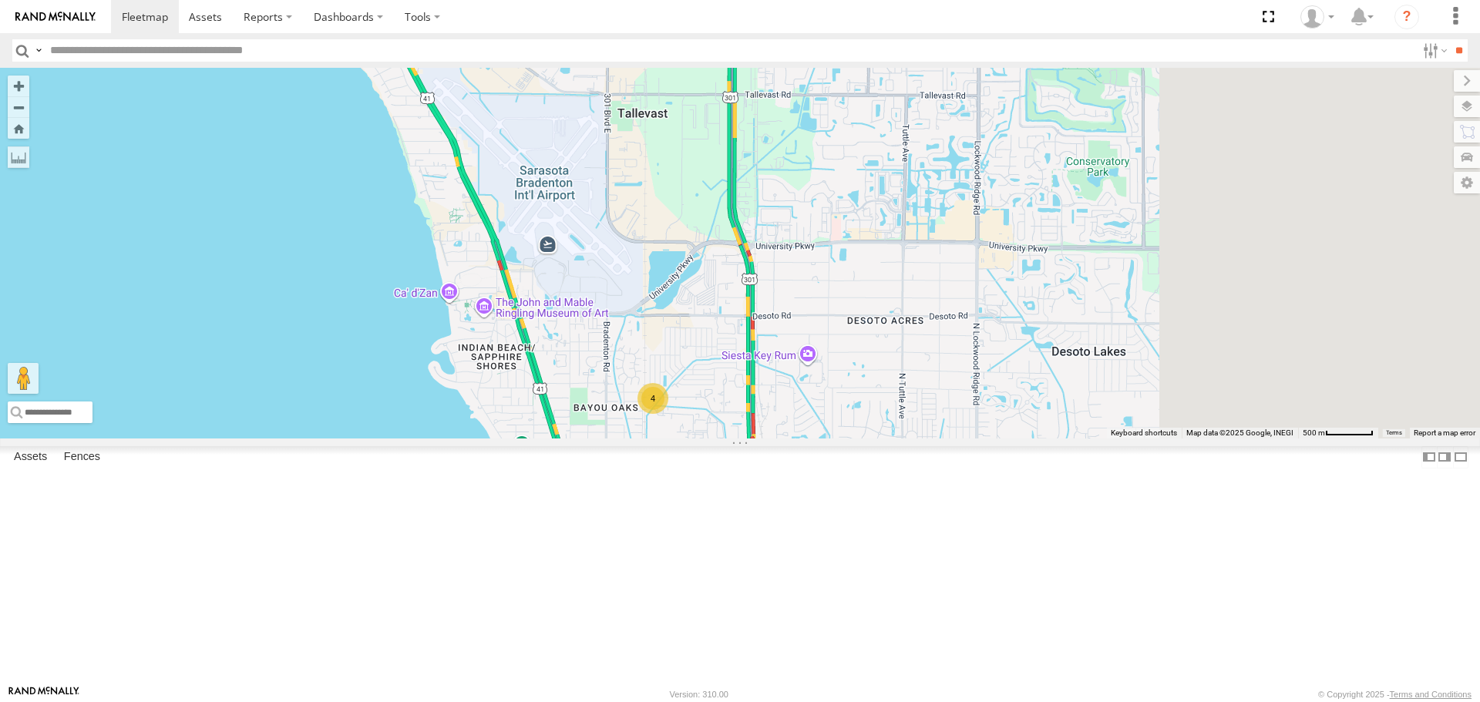
drag, startPoint x: 1389, startPoint y: 286, endPoint x: 1038, endPoint y: 401, distance: 369.1
click at [1081, 415] on div "4" at bounding box center [740, 253] width 1480 height 370
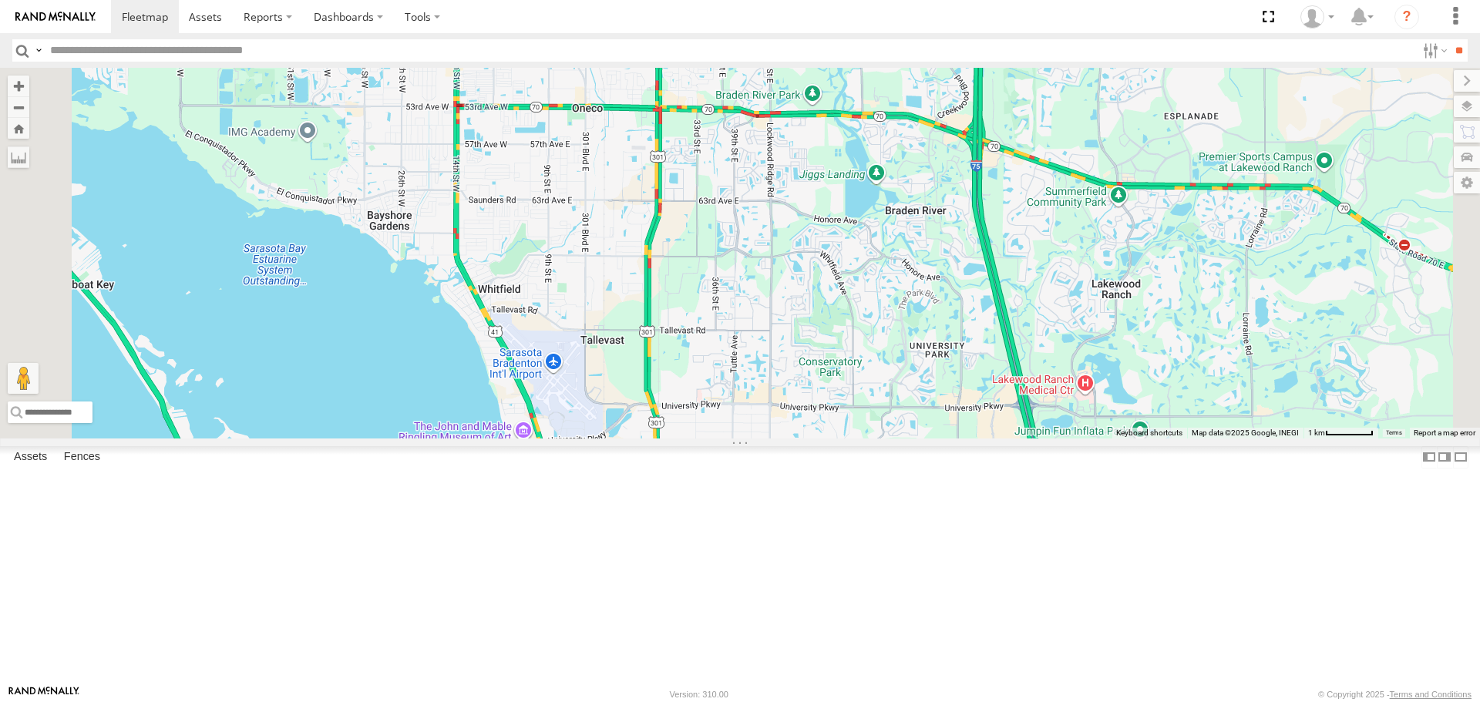
drag, startPoint x: 1102, startPoint y: 371, endPoint x: 1094, endPoint y: 428, distance: 57.7
click at [1094, 428] on div "4" at bounding box center [740, 253] width 1480 height 370
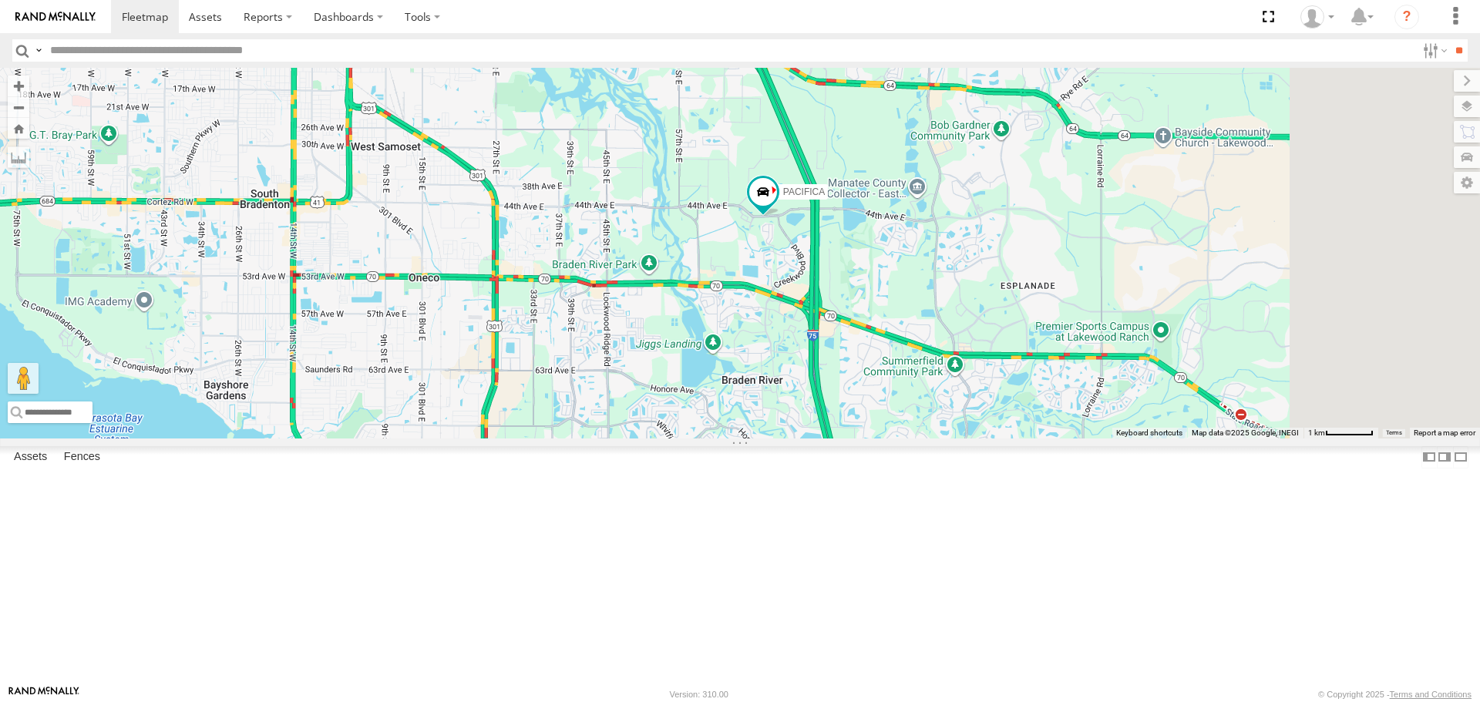
drag, startPoint x: 1115, startPoint y: 188, endPoint x: 951, endPoint y: 353, distance: 232.7
click at [951, 353] on div "PACIFICA 4" at bounding box center [740, 253] width 1480 height 370
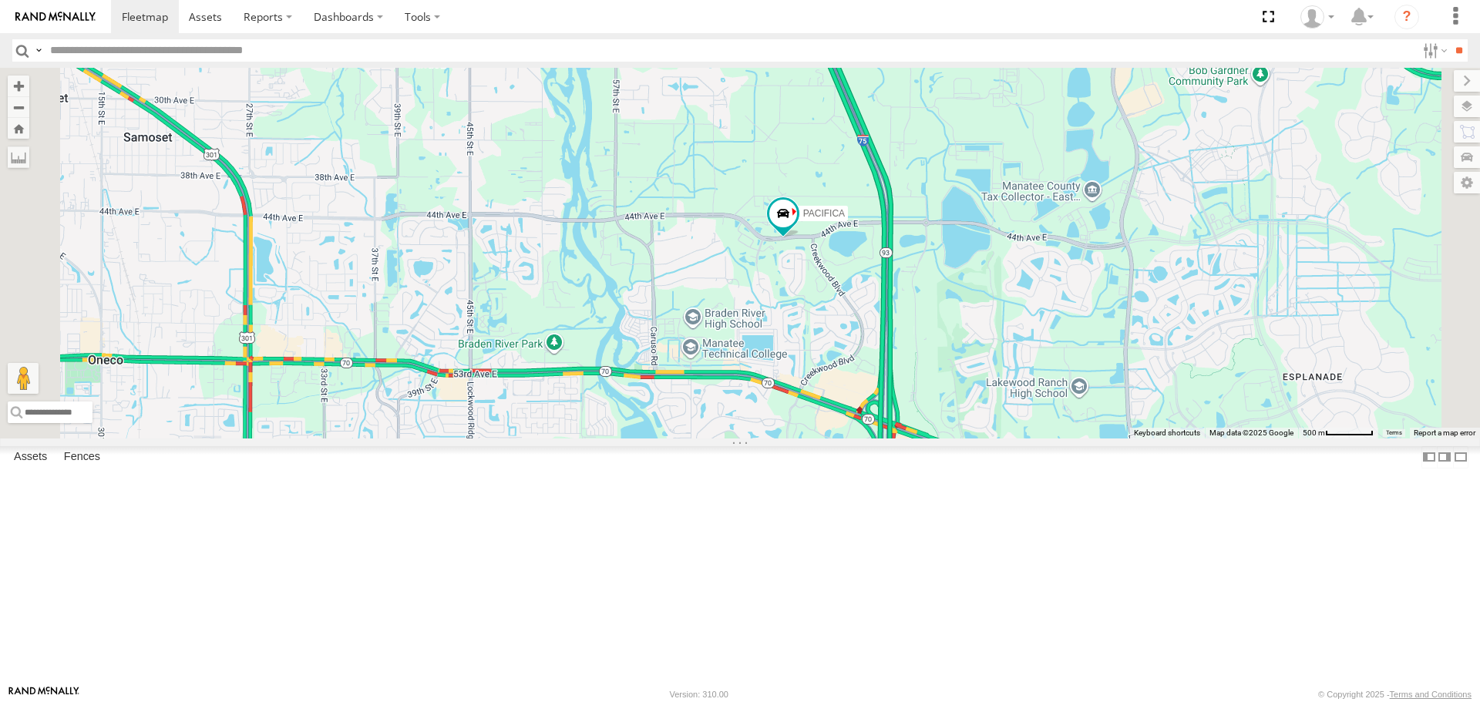
drag, startPoint x: 988, startPoint y: 393, endPoint x: 986, endPoint y: 409, distance: 15.6
click at [987, 409] on div "PACIFICA" at bounding box center [740, 253] width 1480 height 370
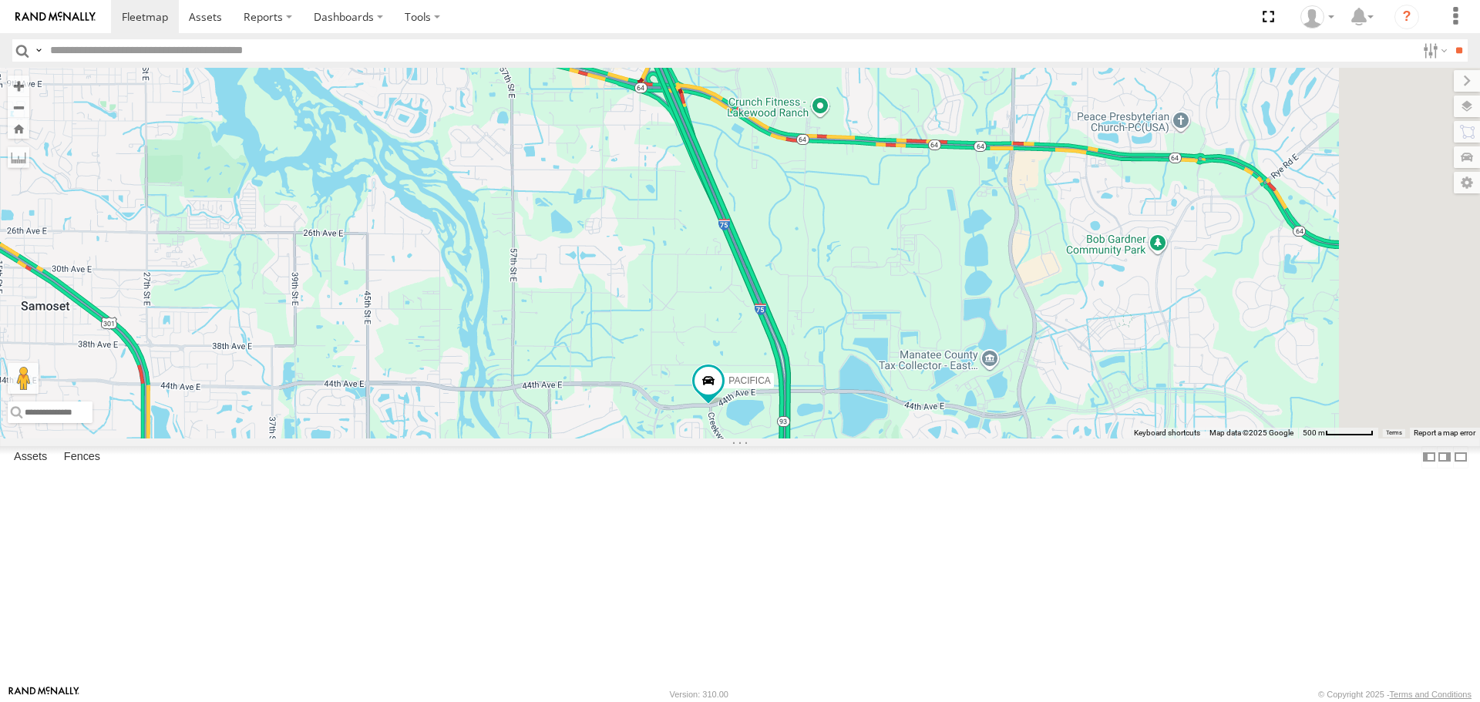
drag, startPoint x: 1137, startPoint y: 351, endPoint x: 1038, endPoint y: 519, distance: 195.3
click at [1038, 438] on div "PACIFICA" at bounding box center [740, 253] width 1480 height 370
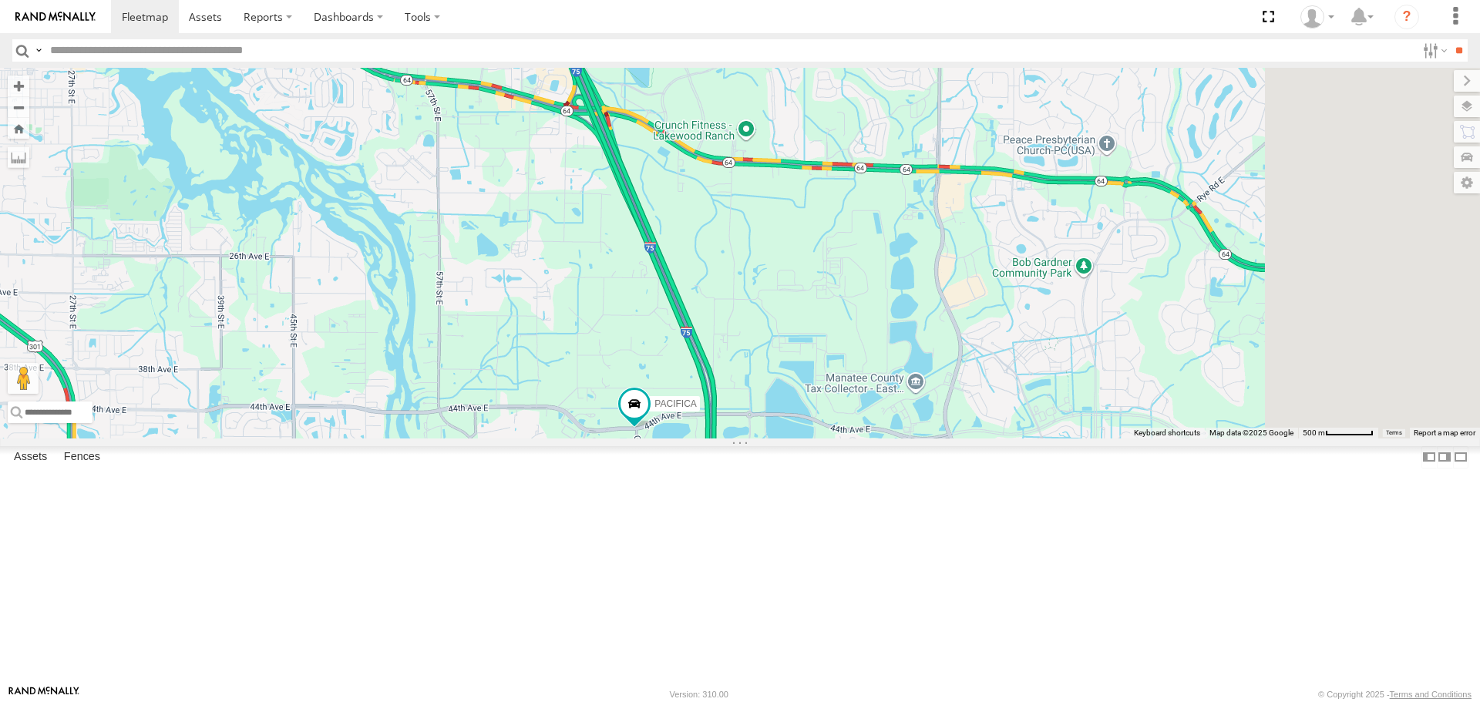
drag, startPoint x: 866, startPoint y: 425, endPoint x: 788, endPoint y: 449, distance: 82.4
click at [788, 438] on div "PACIFICA" at bounding box center [740, 253] width 1480 height 370
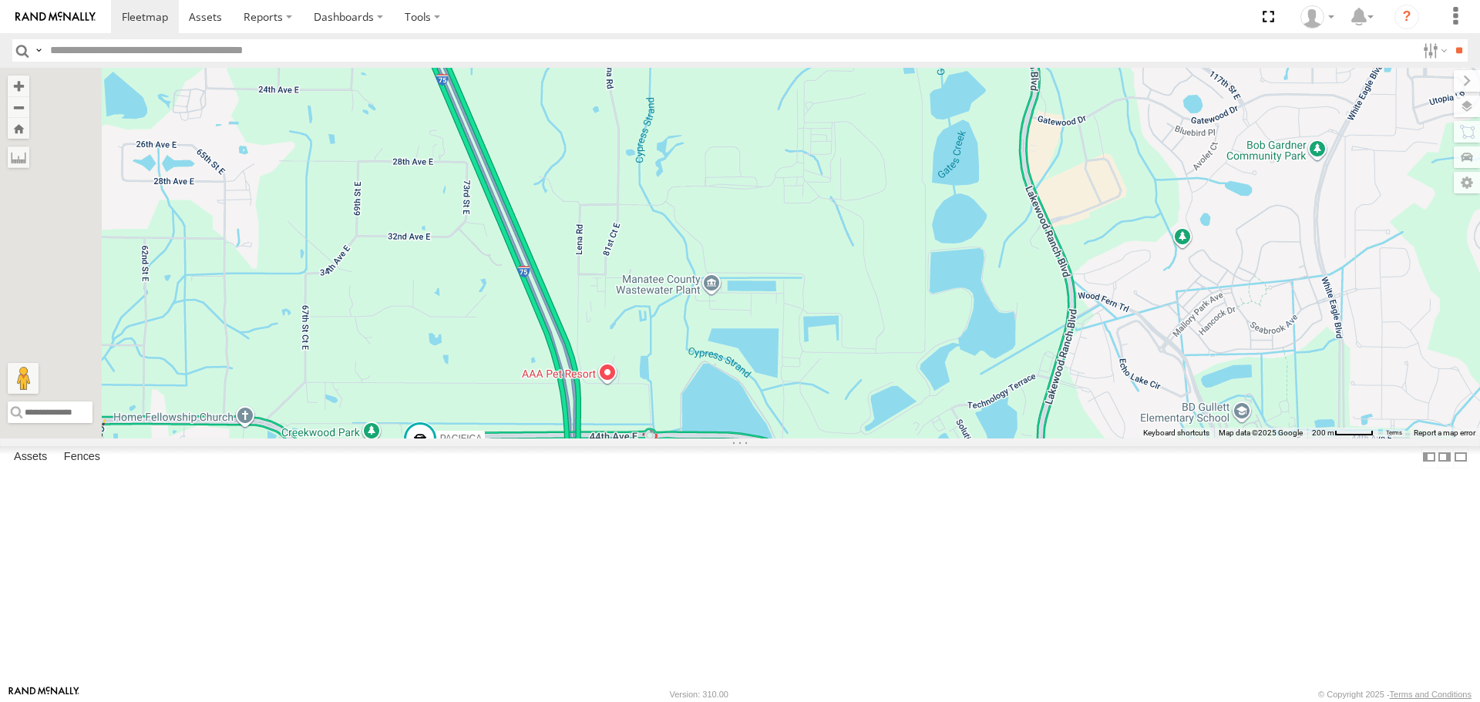
drag, startPoint x: 962, startPoint y: 469, endPoint x: 1101, endPoint y: 452, distance: 139.8
click at [1101, 438] on div "PACIFICA" at bounding box center [740, 253] width 1480 height 370
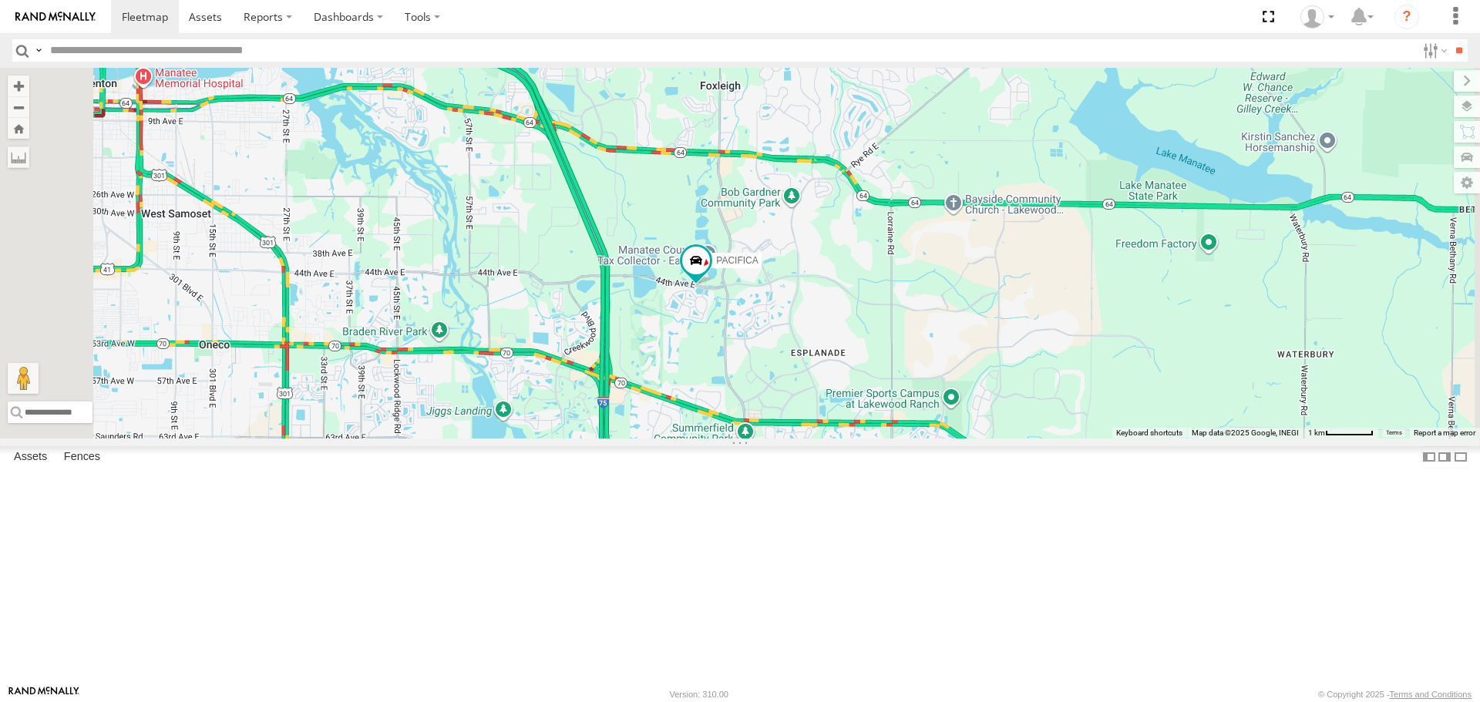
drag, startPoint x: 574, startPoint y: 352, endPoint x: 903, endPoint y: 275, distance: 338.6
click at [903, 276] on div "PACIFICA" at bounding box center [740, 253] width 1480 height 370
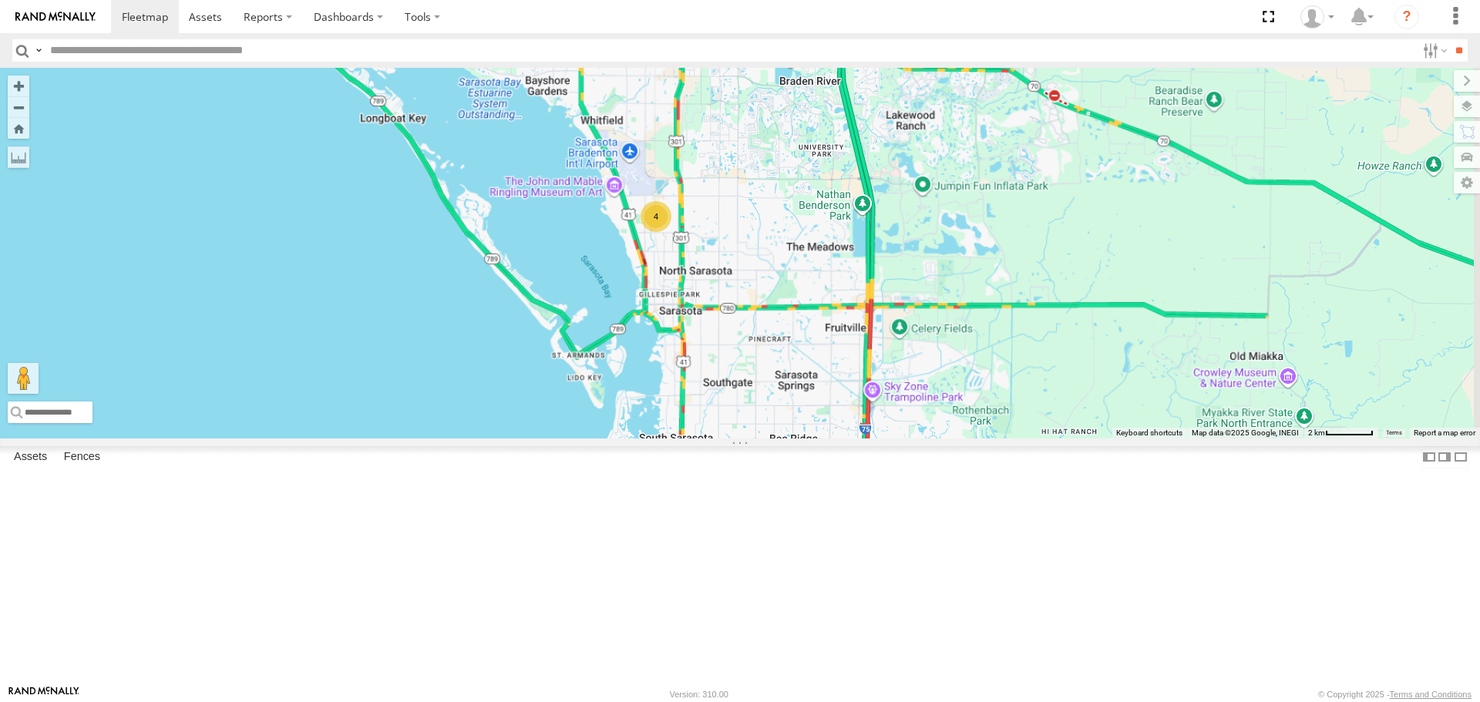
drag, startPoint x: 1161, startPoint y: 457, endPoint x: 964, endPoint y: 229, distance: 301.2
click at [964, 229] on div "PACIFICA 4" at bounding box center [740, 253] width 1480 height 370
click at [672, 233] on div "4" at bounding box center [656, 217] width 31 height 31
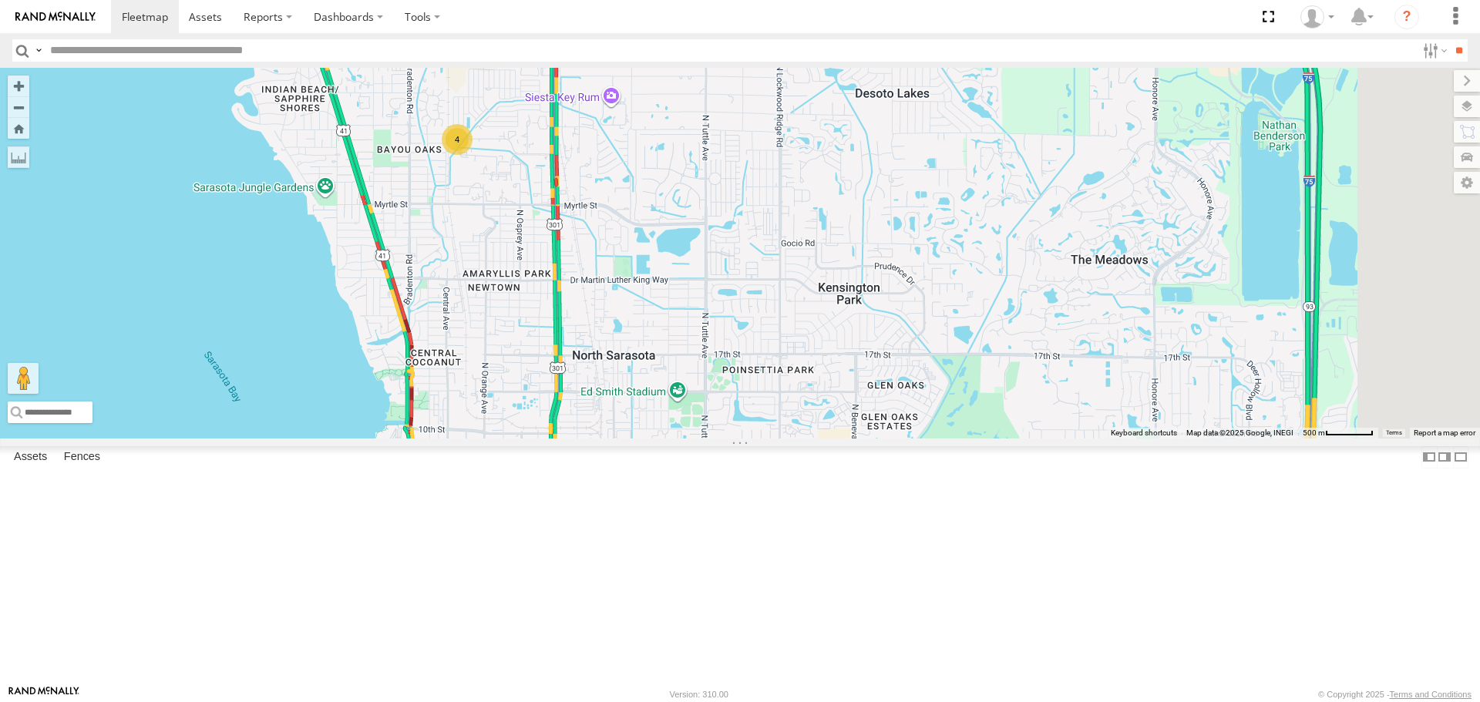
drag, startPoint x: 958, startPoint y: 500, endPoint x: 703, endPoint y: 349, distance: 296.5
click at [703, 349] on div "PACIFICA 4" at bounding box center [740, 253] width 1480 height 370
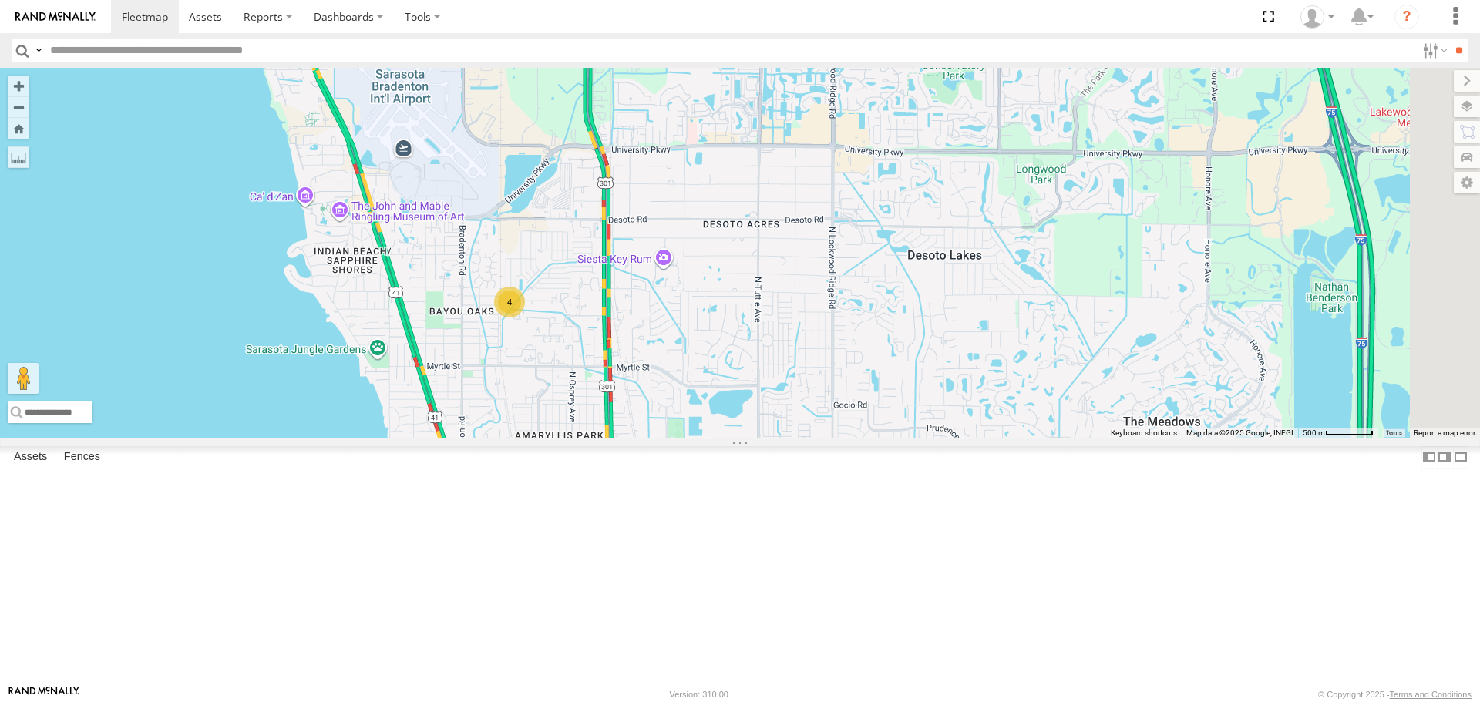
drag, startPoint x: 637, startPoint y: 457, endPoint x: 658, endPoint y: 524, distance: 70.0
click at [658, 438] on div "PACIFICA 4" at bounding box center [740, 253] width 1480 height 370
click at [526, 320] on div "4" at bounding box center [510, 304] width 31 height 31
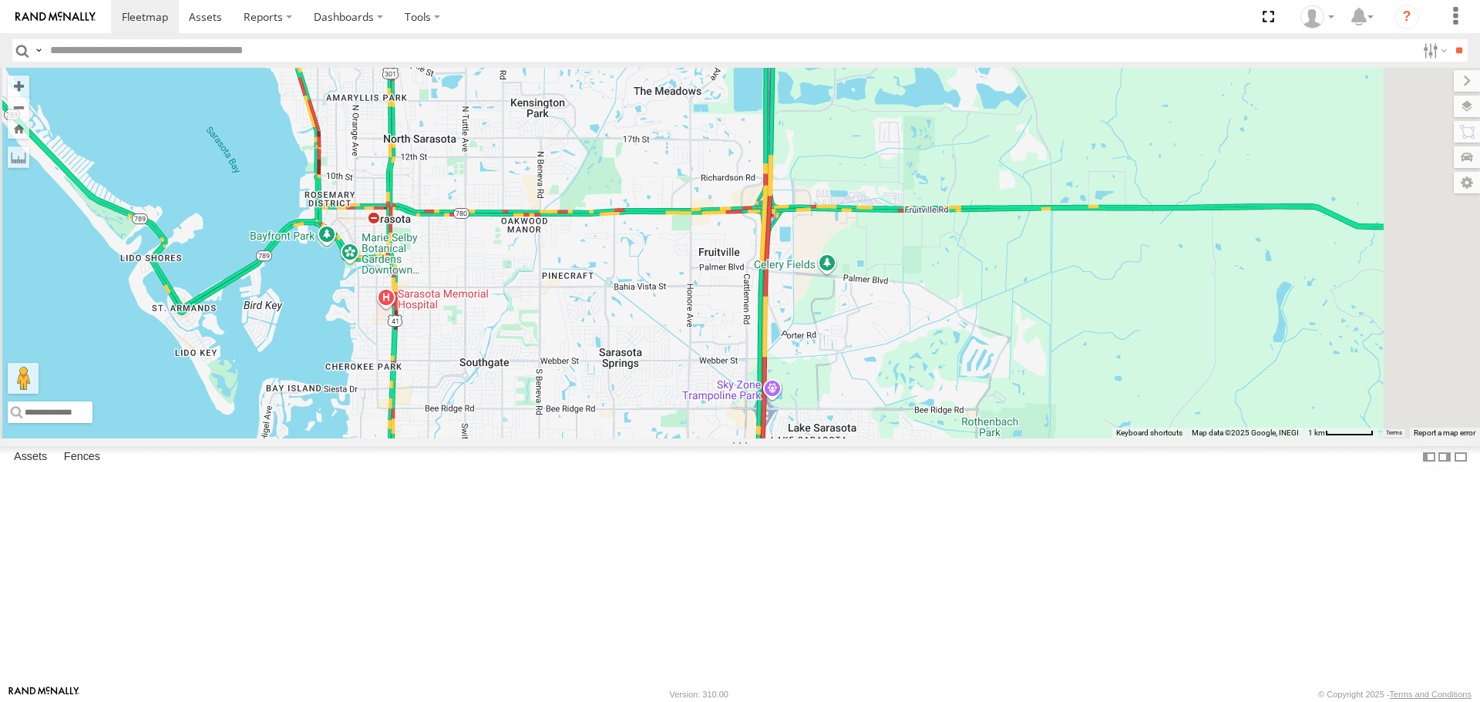
drag, startPoint x: 927, startPoint y: 546, endPoint x: 769, endPoint y: 269, distance: 318.3
click at [769, 269] on div "4" at bounding box center [740, 253] width 1480 height 370
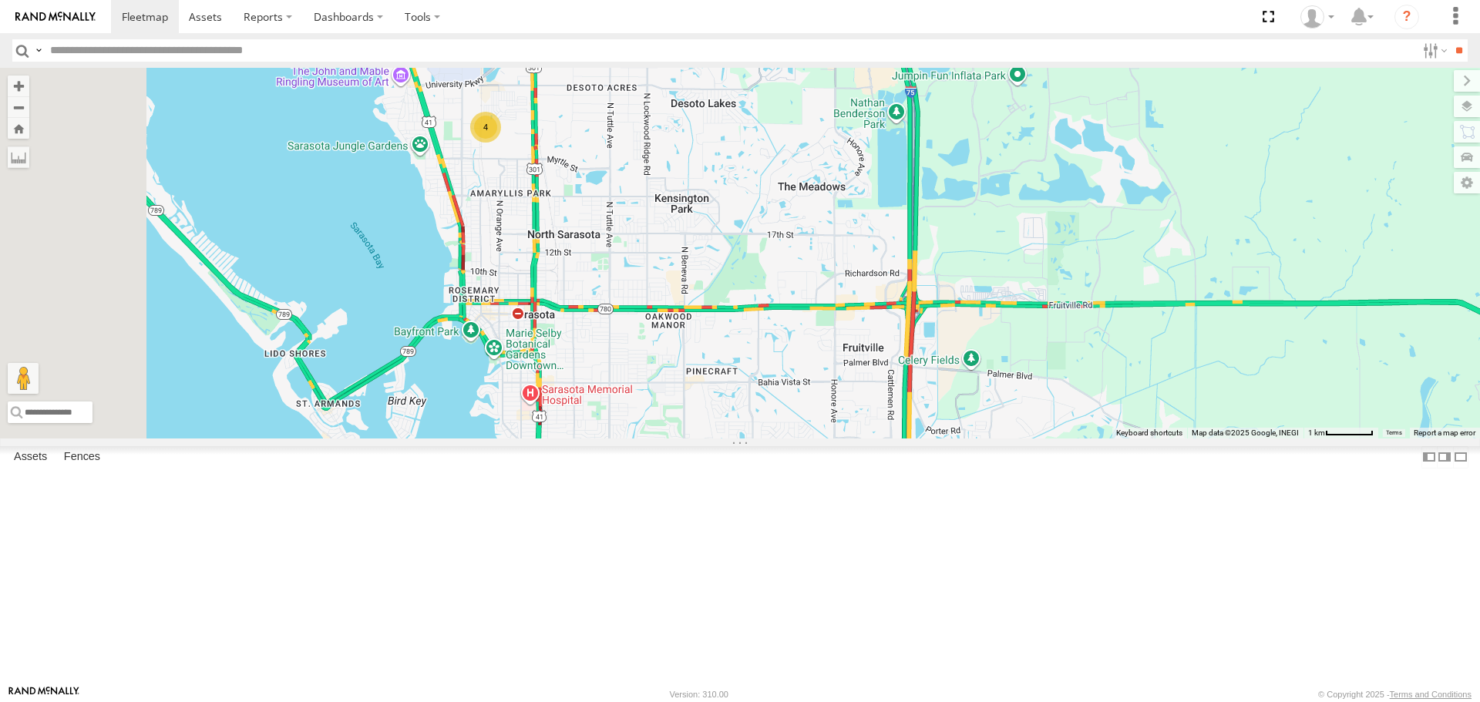
drag, startPoint x: 974, startPoint y: 420, endPoint x: 983, endPoint y: 439, distance: 21.4
click at [983, 438] on div "4" at bounding box center [740, 253] width 1480 height 370
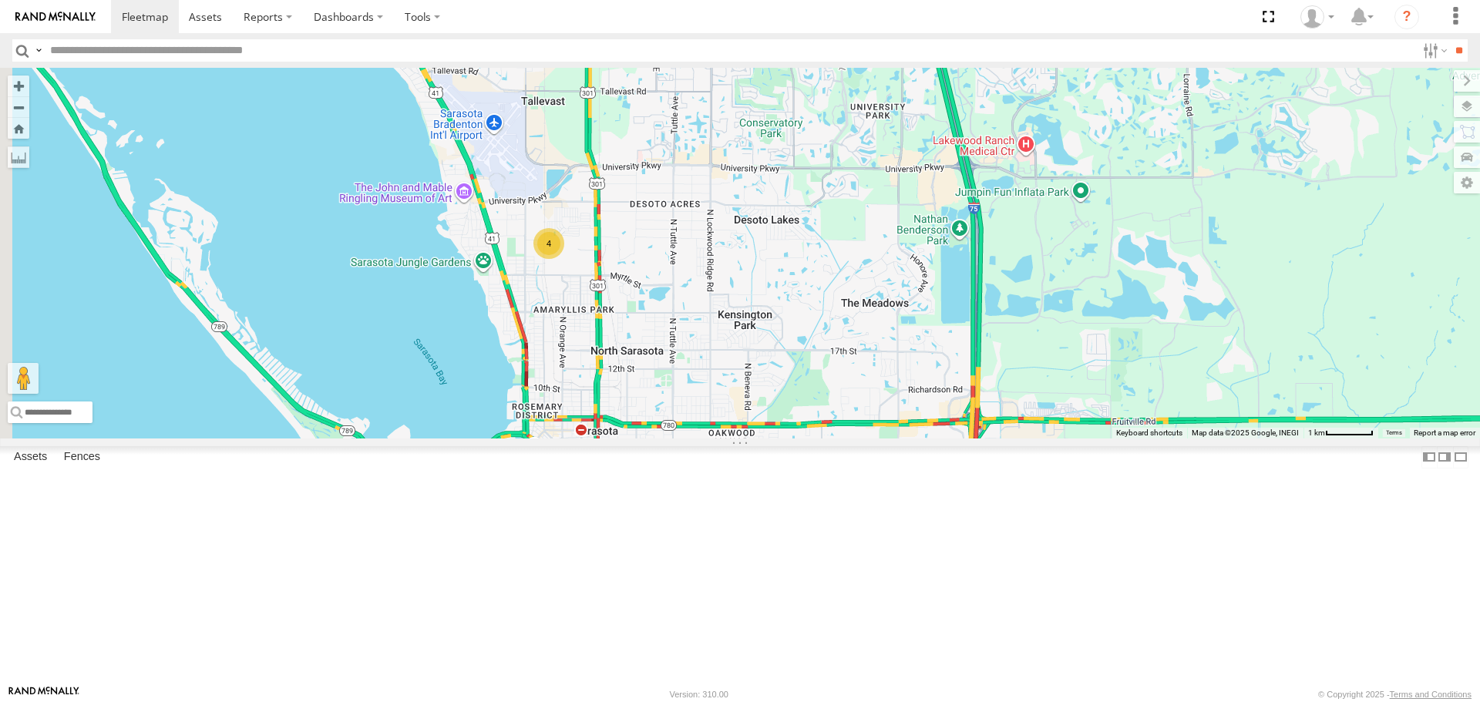
drag, startPoint x: 716, startPoint y: 473, endPoint x: 765, endPoint y: 555, distance: 95.1
click at [765, 438] on div "4" at bounding box center [740, 253] width 1480 height 370
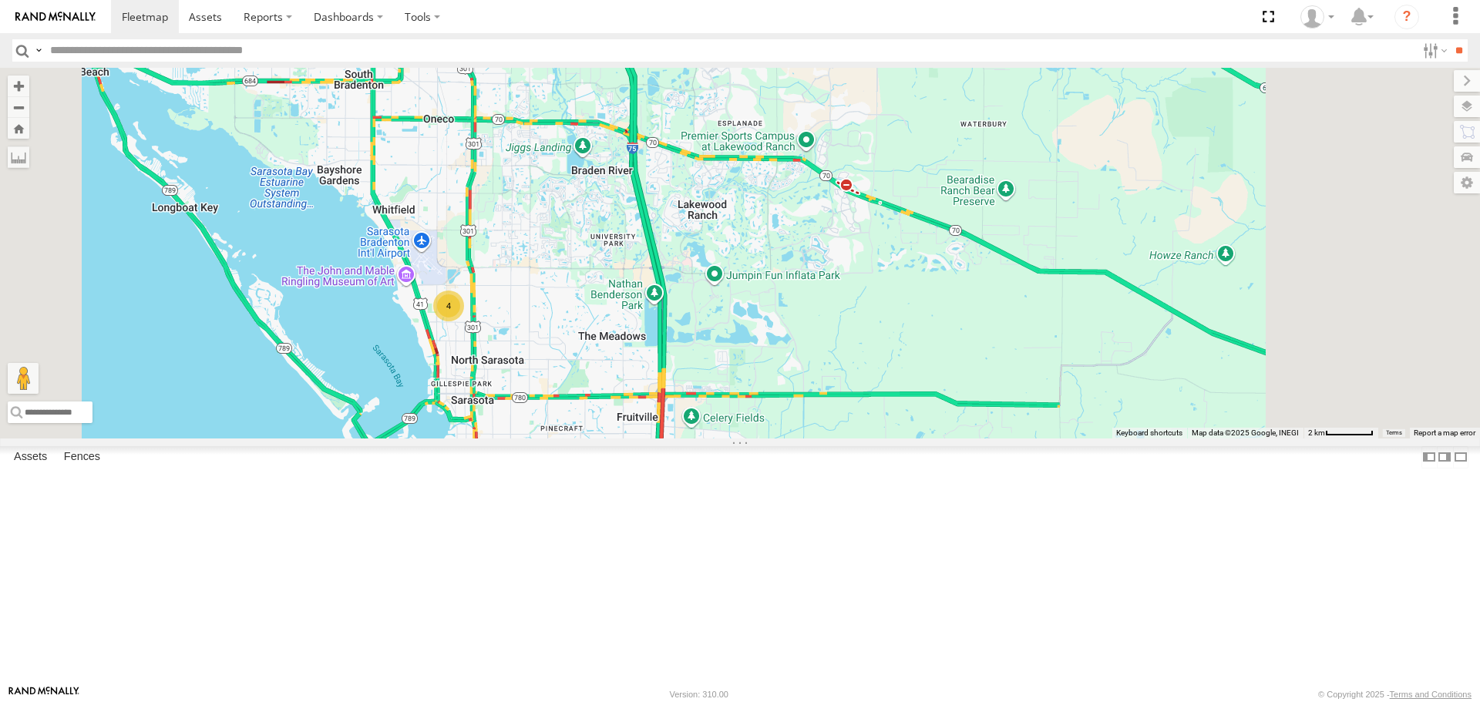
drag, startPoint x: 677, startPoint y: 415, endPoint x: 576, endPoint y: 442, distance: 104.5
click at [576, 438] on div "PACIFICA 4" at bounding box center [740, 253] width 1480 height 370
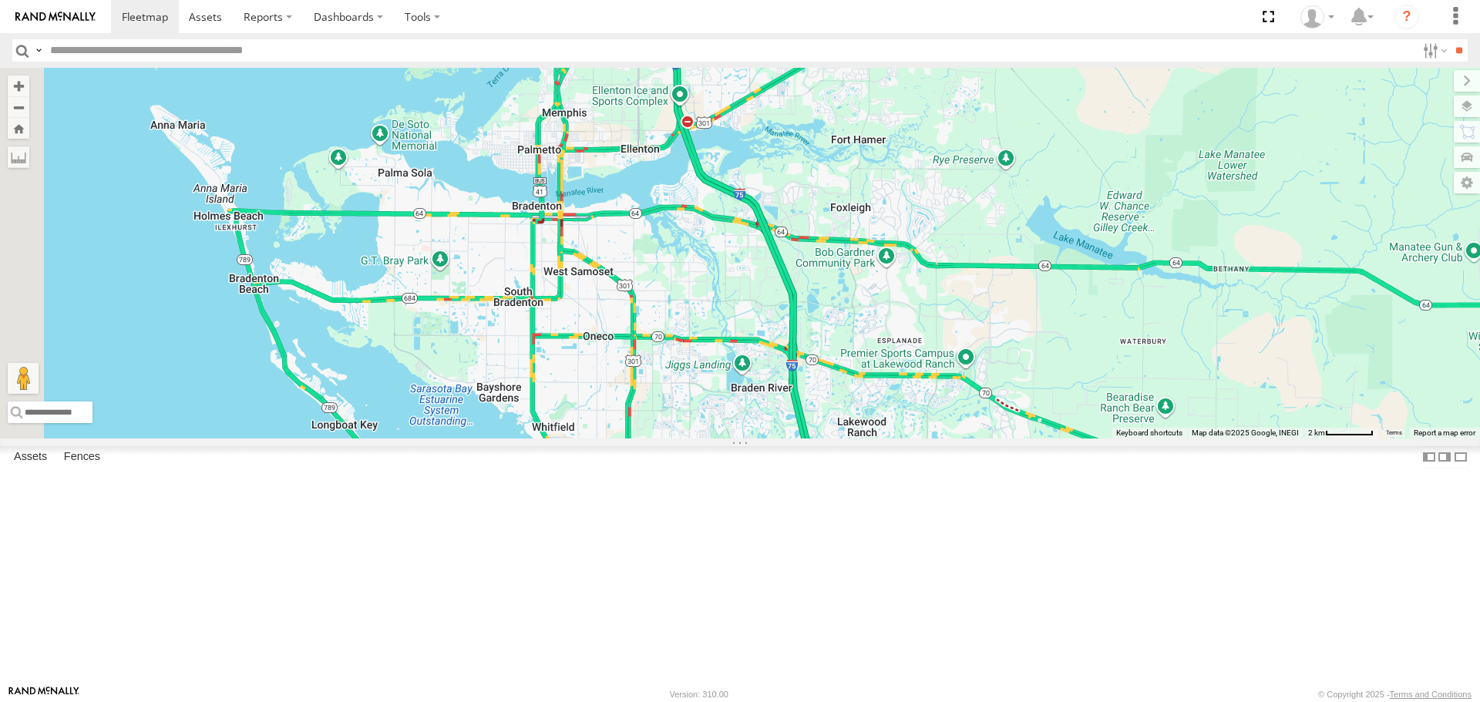
drag, startPoint x: 648, startPoint y: 326, endPoint x: 955, endPoint y: 355, distance: 308.2
click at [955, 355] on div "5" at bounding box center [740, 253] width 1480 height 370
